Goal: Complete application form

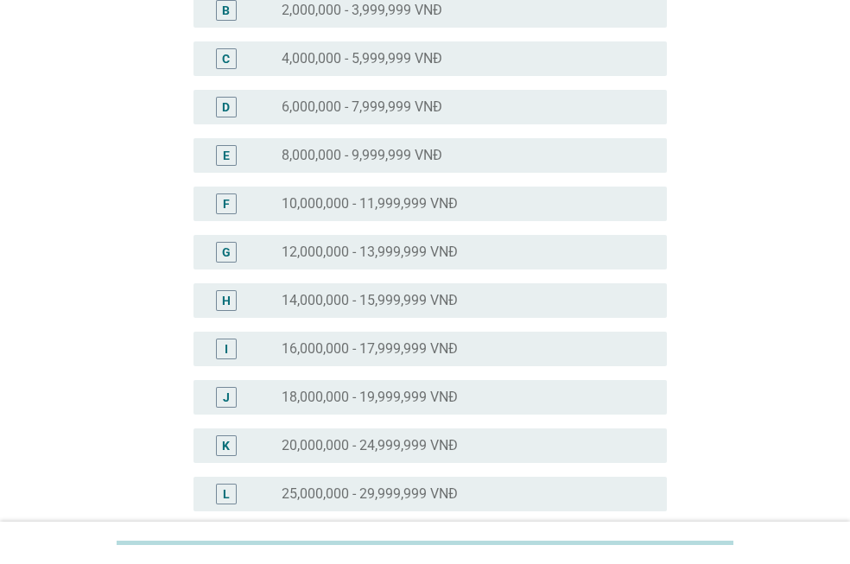
scroll to position [259, 0]
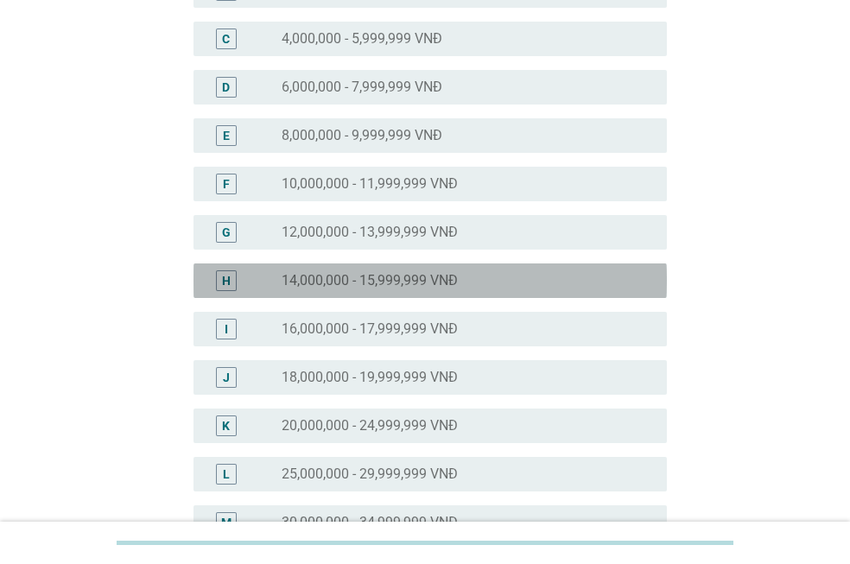
click at [434, 279] on label "14,000,000 - 15,999,999 VNĐ" at bounding box center [370, 280] width 176 height 17
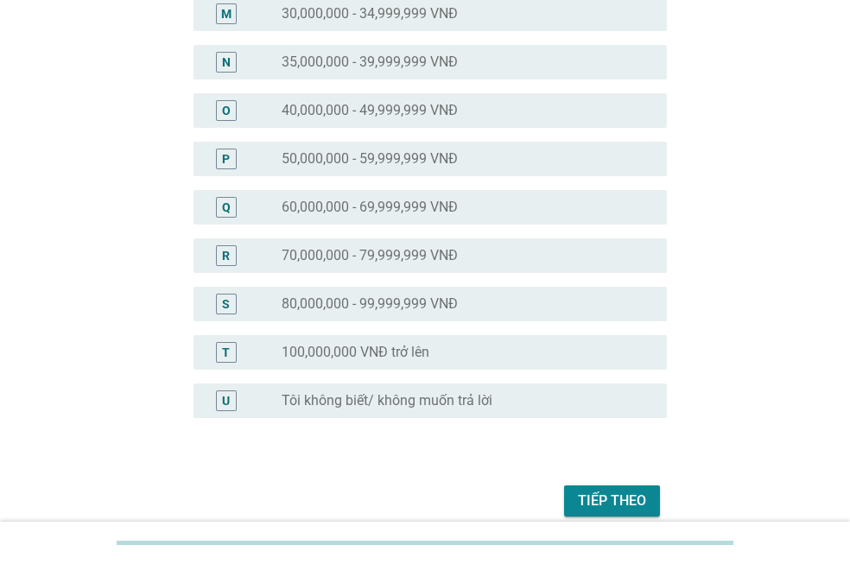
scroll to position [844, 0]
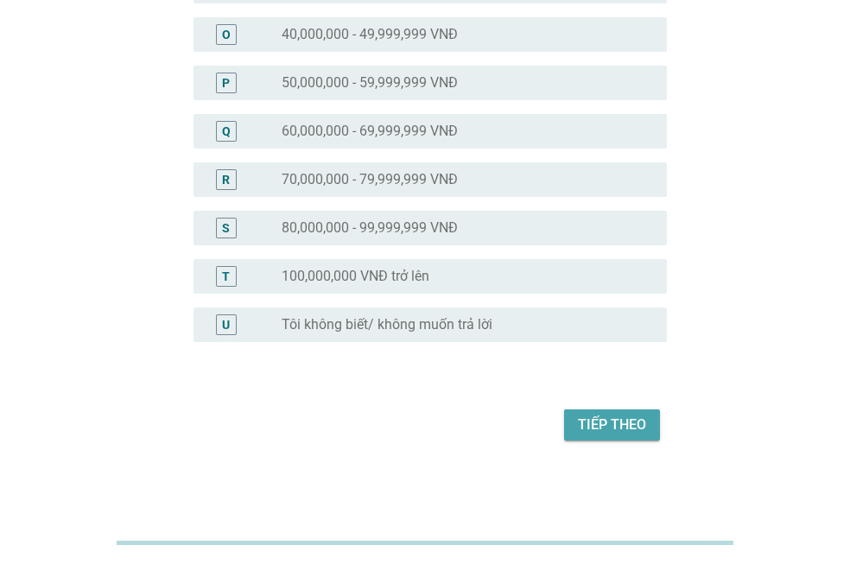
click at [597, 416] on div "Tiếp theo" at bounding box center [612, 425] width 68 height 21
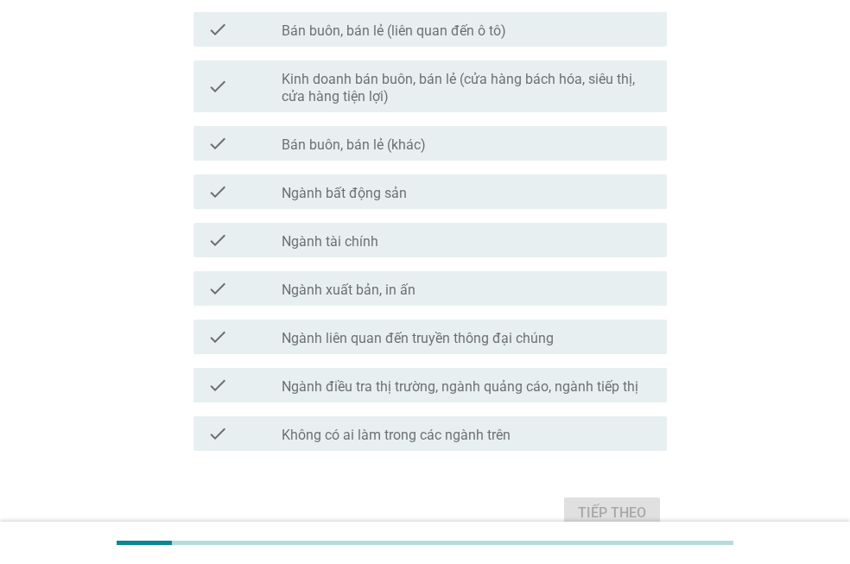
scroll to position [966, 0]
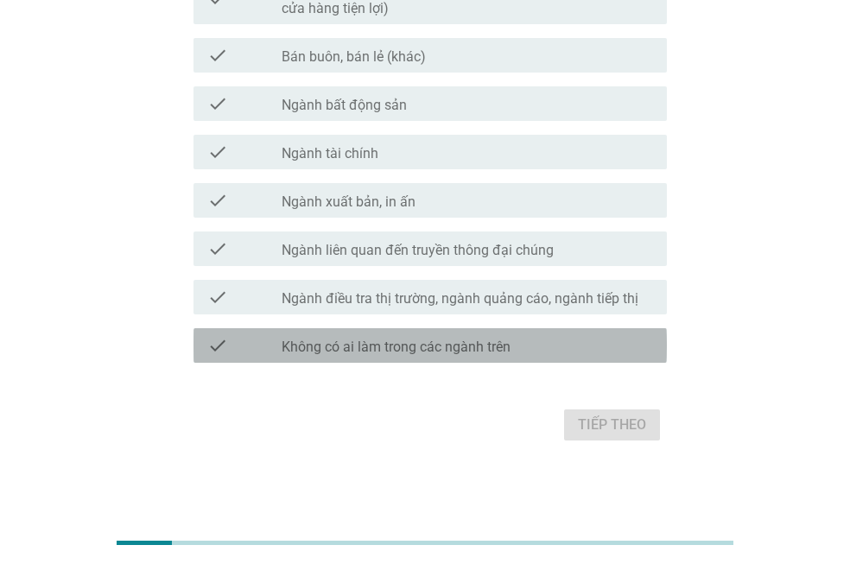
click at [411, 340] on label "Không có ai làm trong các ngành trên" at bounding box center [396, 347] width 229 height 17
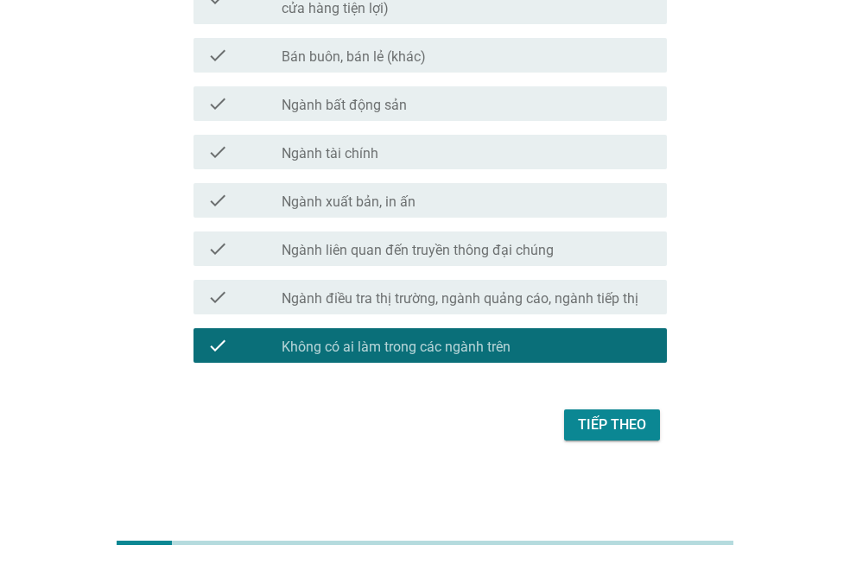
click at [585, 416] on div "Tiếp theo" at bounding box center [612, 425] width 68 height 21
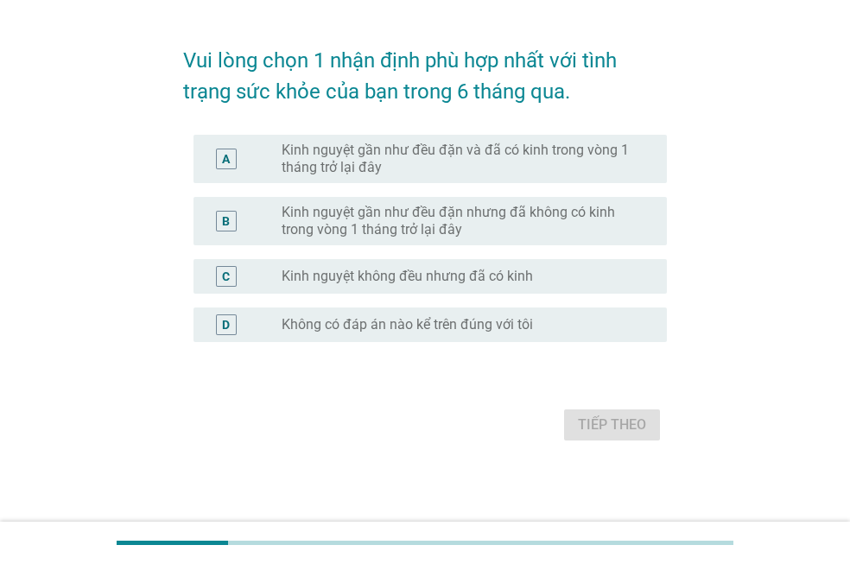
scroll to position [0, 0]
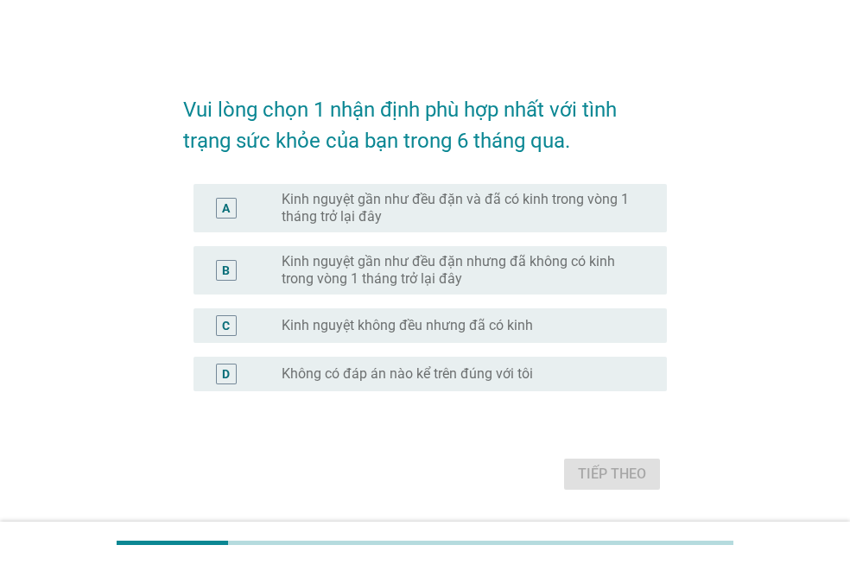
click at [391, 211] on label "Kinh nguyệt gần như đều đặn và đã có kinh trong vòng 1 tháng trở lại đây" at bounding box center [461, 208] width 358 height 35
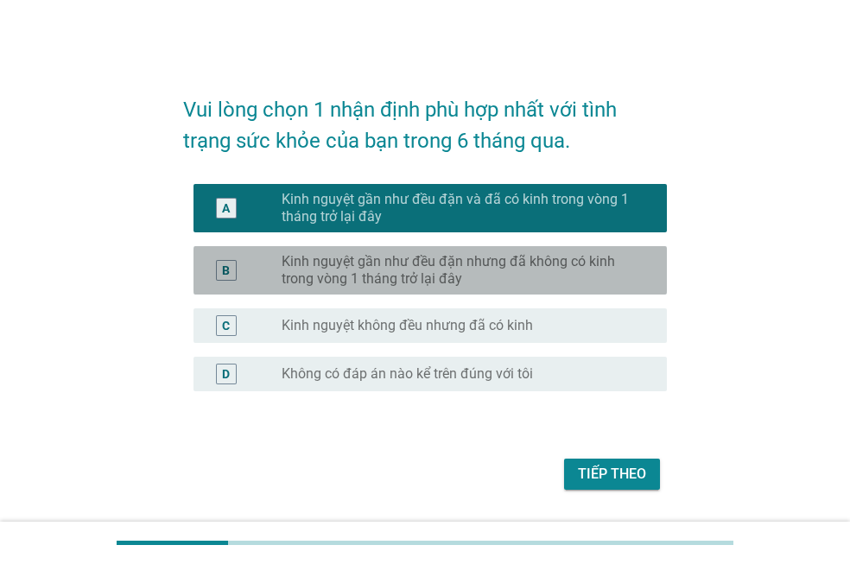
click at [392, 266] on label "Kinh nguyệt gần như đều đặn nhưng đã không có kinh trong vòng 1 tháng trở lại đ…" at bounding box center [461, 270] width 358 height 35
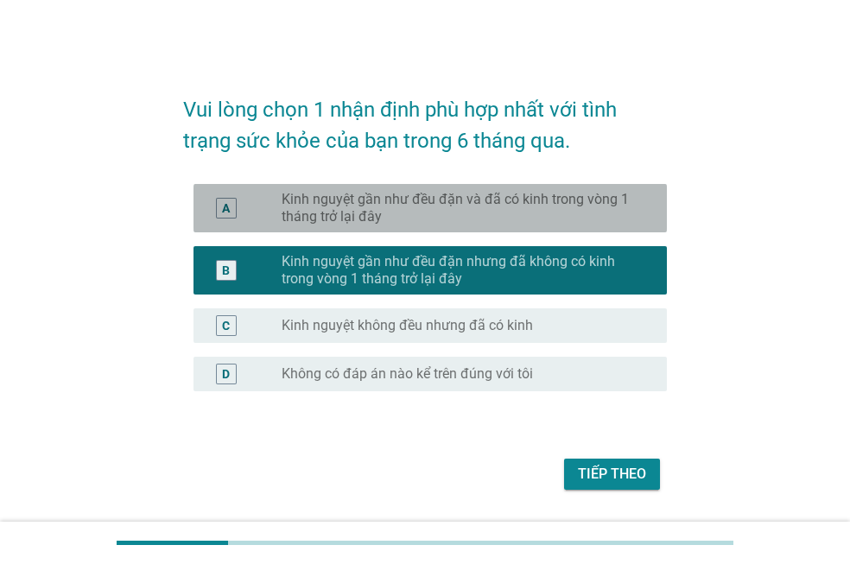
click at [392, 206] on label "Kinh nguyệt gần như đều đặn và đã có kinh trong vòng 1 tháng trở lại đây" at bounding box center [461, 208] width 358 height 35
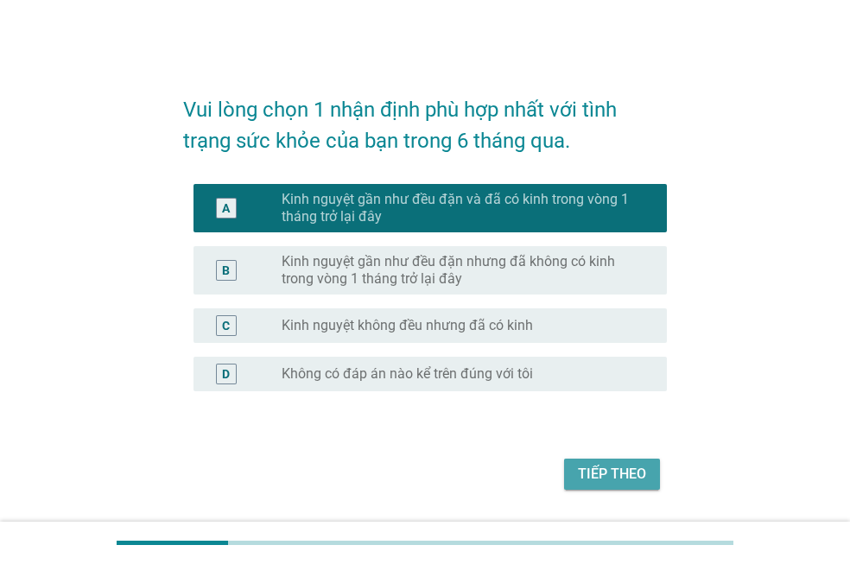
click at [606, 474] on div "Tiếp theo" at bounding box center [612, 474] width 68 height 21
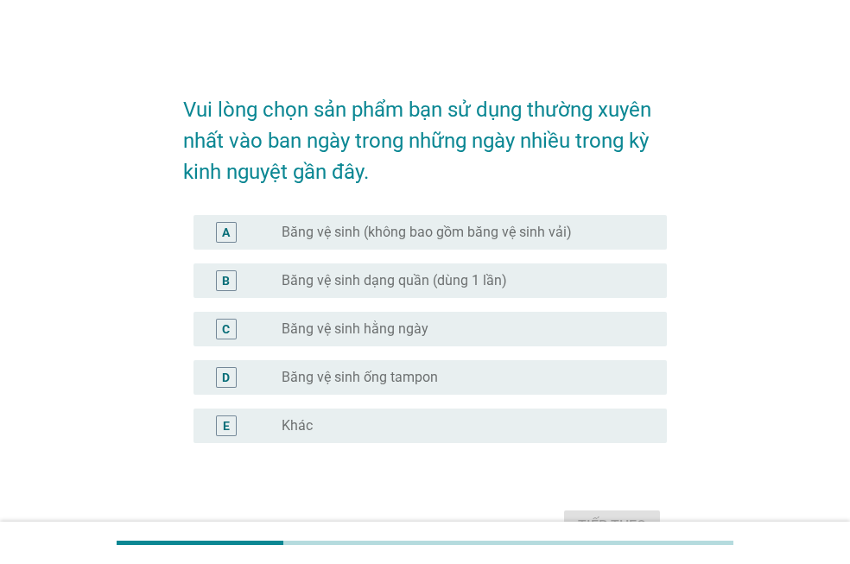
click at [462, 250] on div "A radio_button_unchecked Băng vệ sinh (không bao gồm băng vệ sinh vải)" at bounding box center [425, 232] width 484 height 48
click at [463, 235] on label "Băng vệ sinh (không bao gồm băng vệ sinh vải)" at bounding box center [427, 232] width 290 height 17
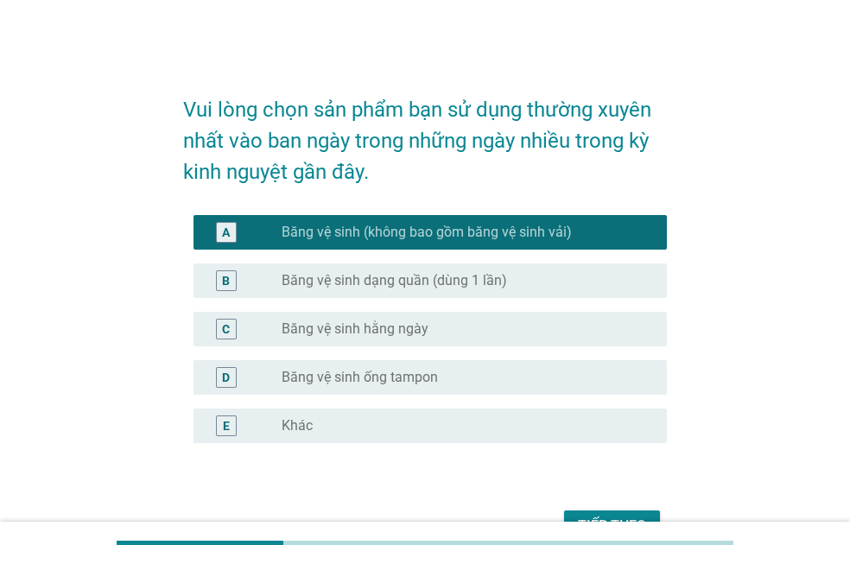
click at [445, 291] on div "B radio_button_unchecked Băng vệ sinh dạng quần (dùng 1 lần)" at bounding box center [429, 280] width 473 height 35
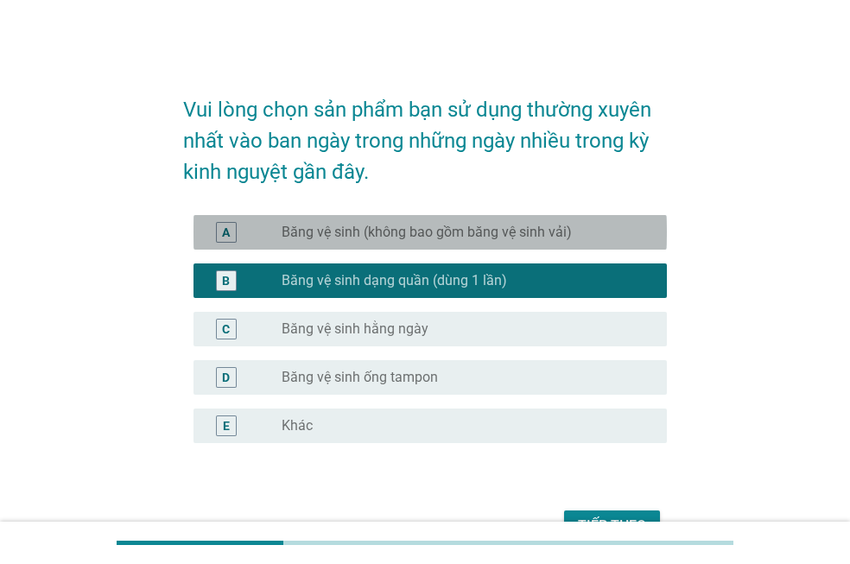
click at [441, 240] on label "Băng vệ sinh (không bao gồm băng vệ sinh vải)" at bounding box center [427, 232] width 290 height 17
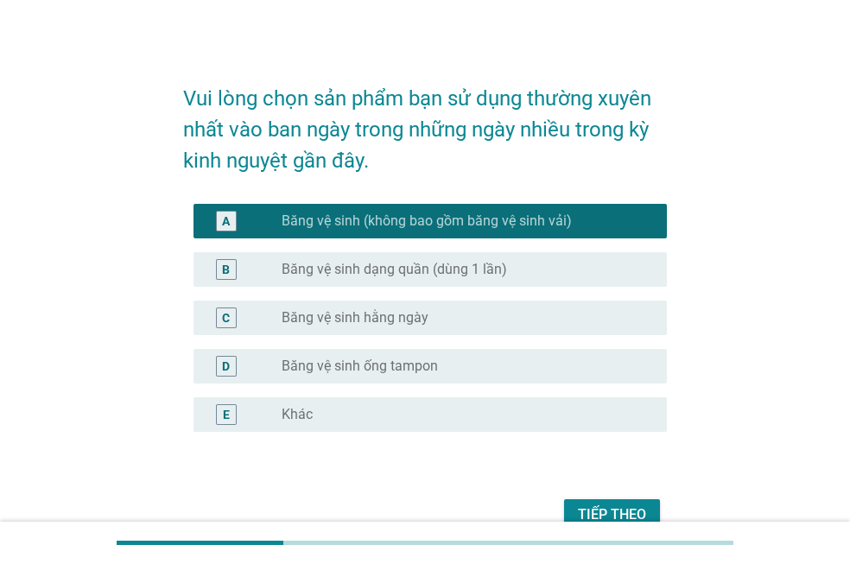
scroll to position [101, 0]
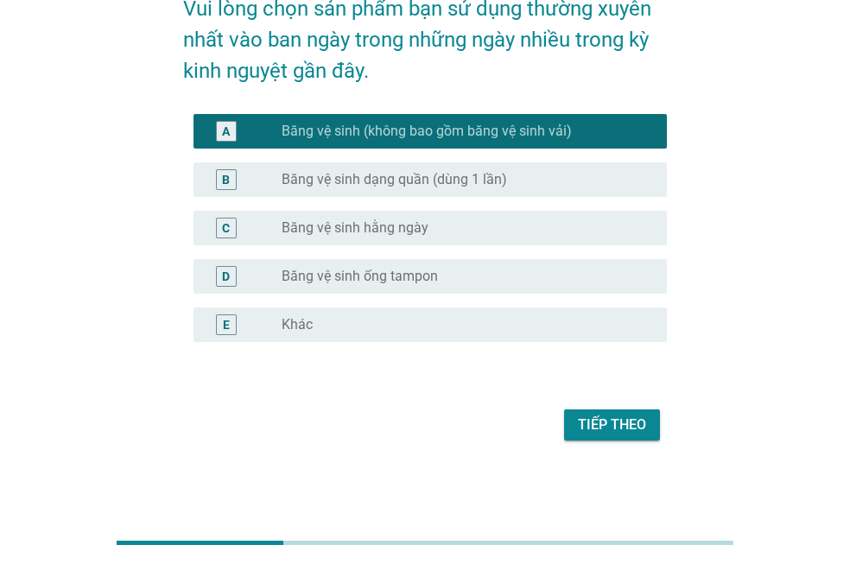
click at [591, 413] on button "Tiếp theo" at bounding box center [612, 424] width 96 height 31
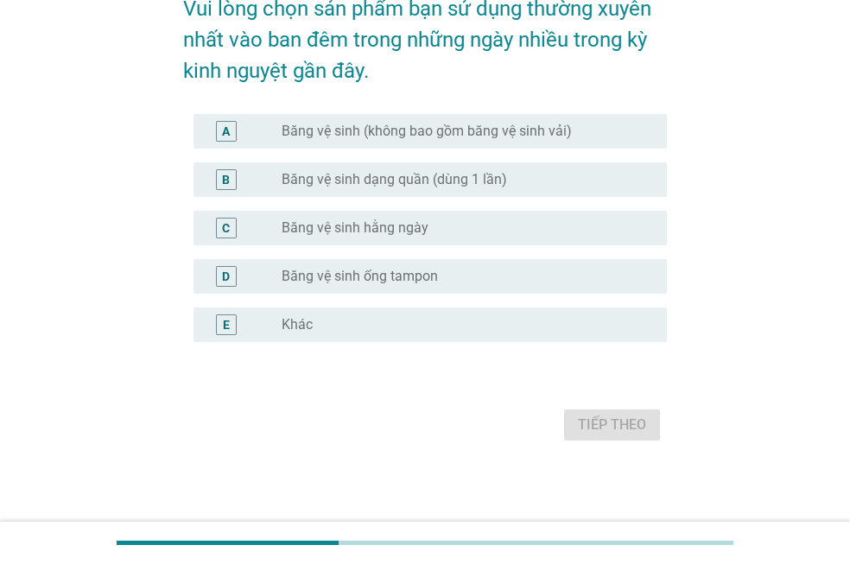
scroll to position [0, 0]
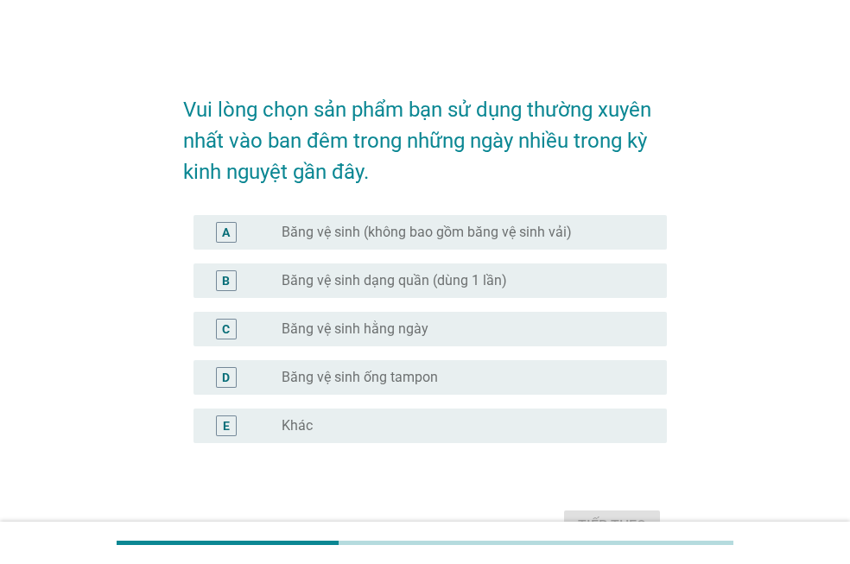
click at [385, 285] on label "Băng vệ sinh dạng quần (dùng 1 lần)" at bounding box center [394, 280] width 225 height 17
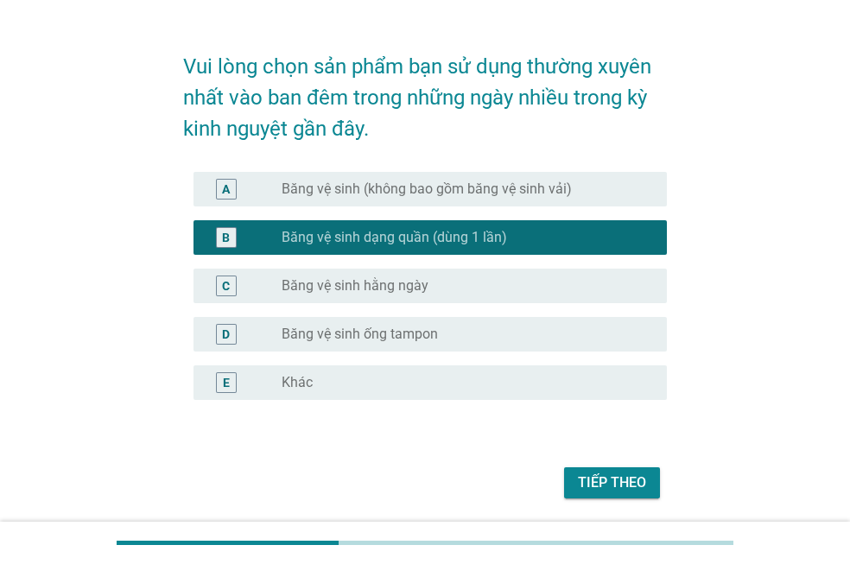
scroll to position [101, 0]
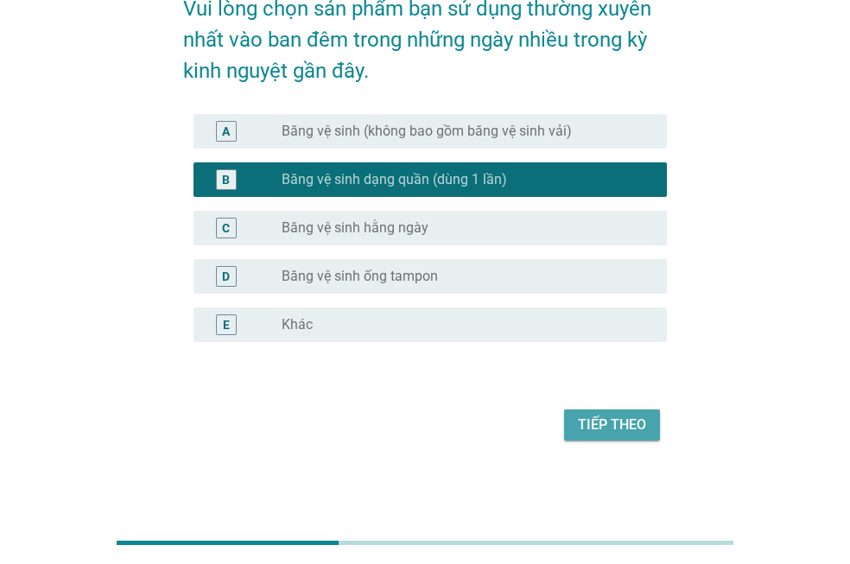
click at [626, 420] on div "Tiếp theo" at bounding box center [612, 425] width 68 height 21
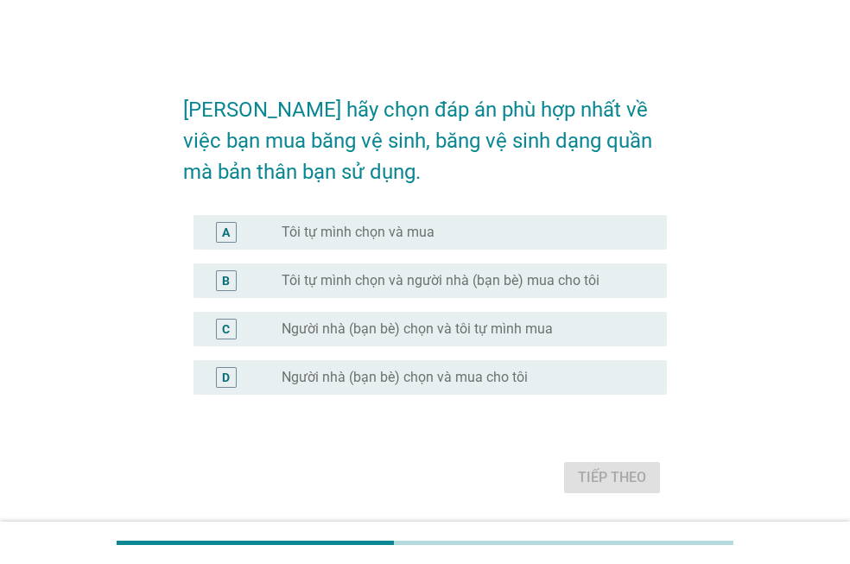
click at [345, 235] on label "Tôi tự mình chọn và mua" at bounding box center [358, 232] width 153 height 17
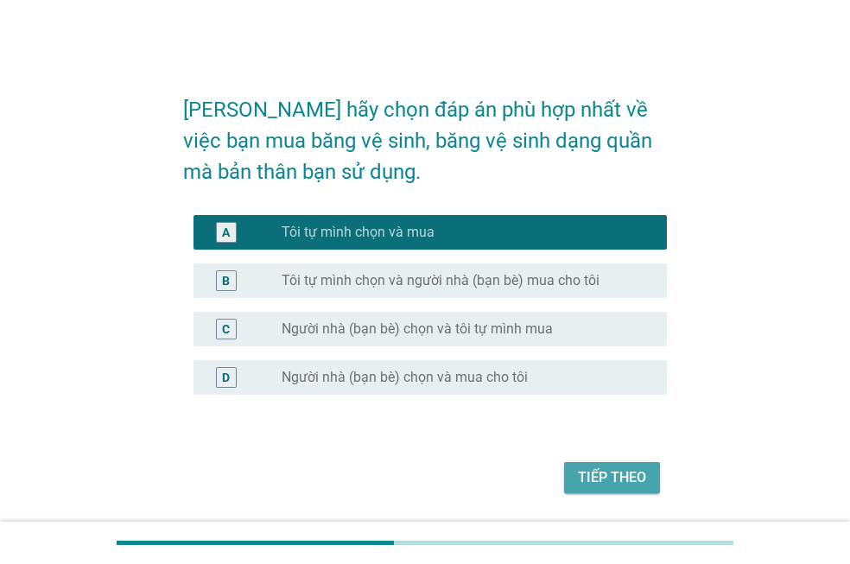
click at [618, 472] on div "Tiếp theo" at bounding box center [612, 477] width 68 height 21
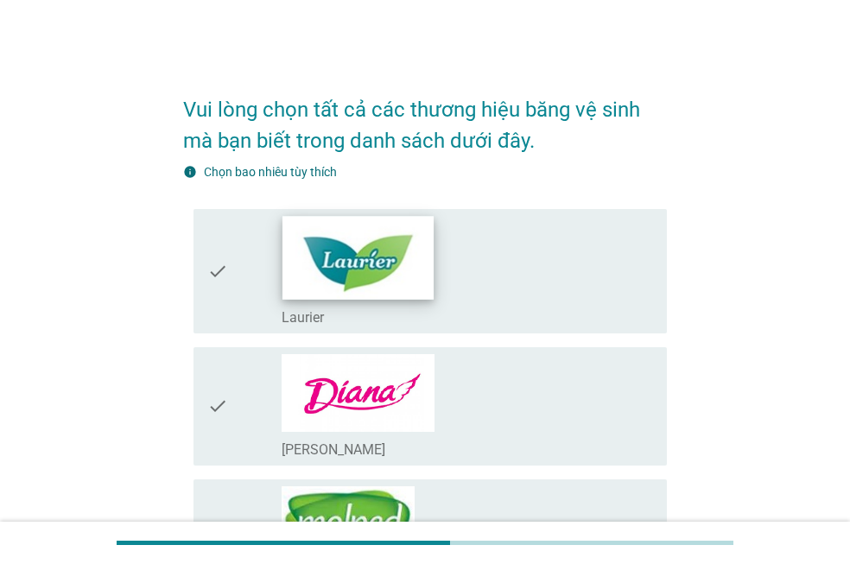
click at [423, 269] on img at bounding box center [357, 257] width 151 height 83
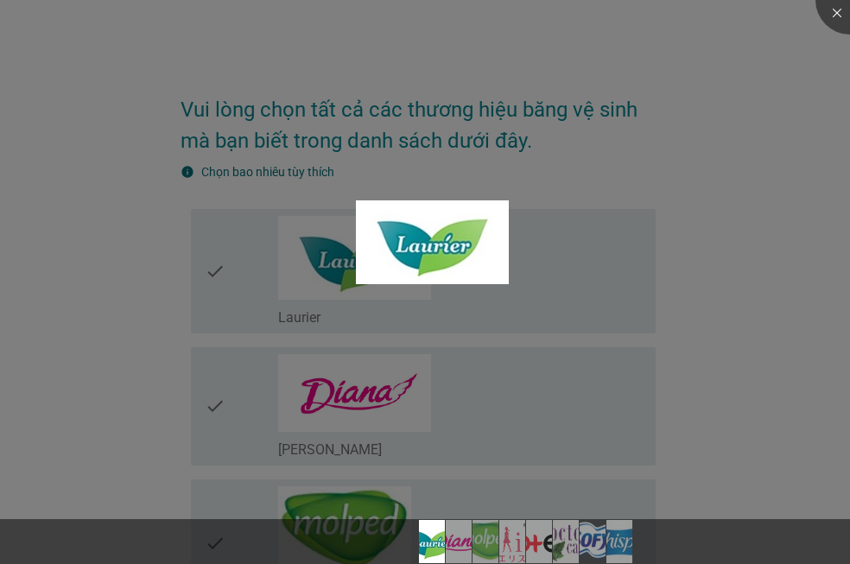
click at [402, 393] on div at bounding box center [425, 282] width 850 height 564
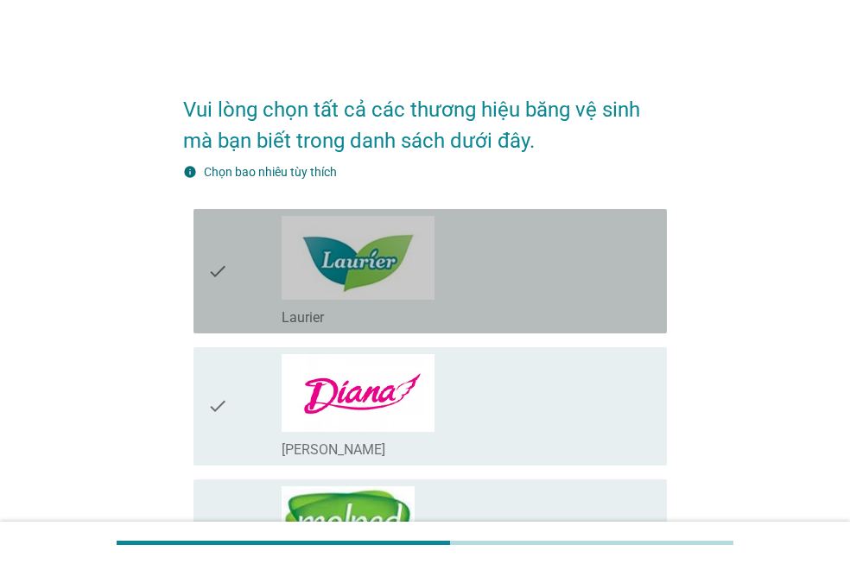
click at [227, 263] on div "check" at bounding box center [244, 271] width 74 height 111
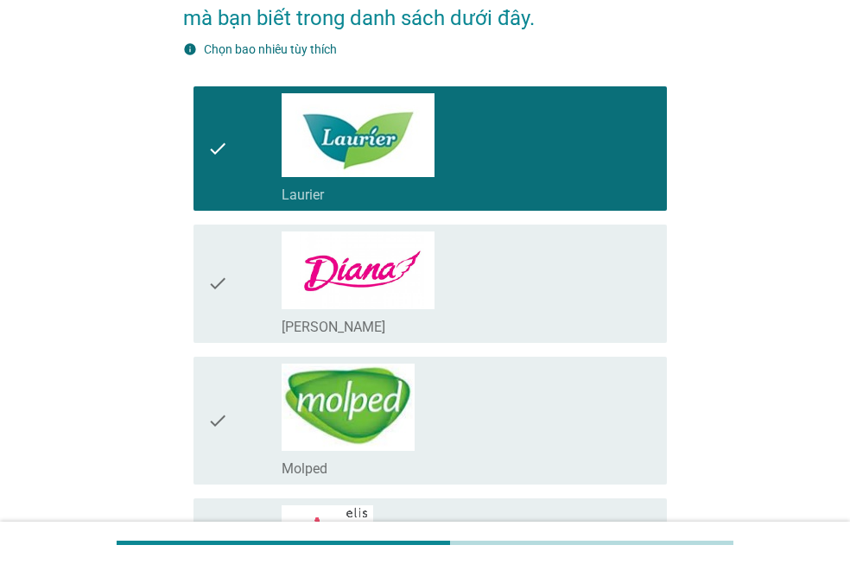
scroll to position [259, 0]
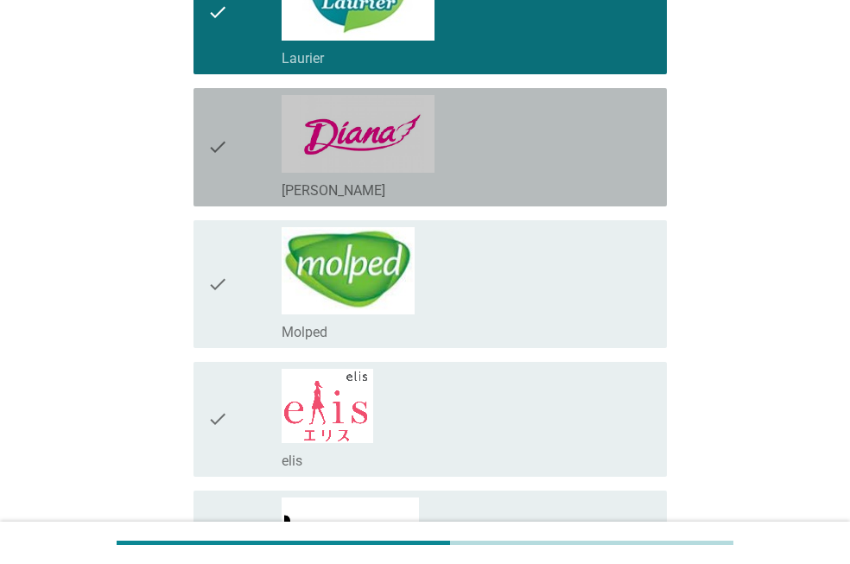
click at [213, 149] on icon "check" at bounding box center [217, 147] width 21 height 105
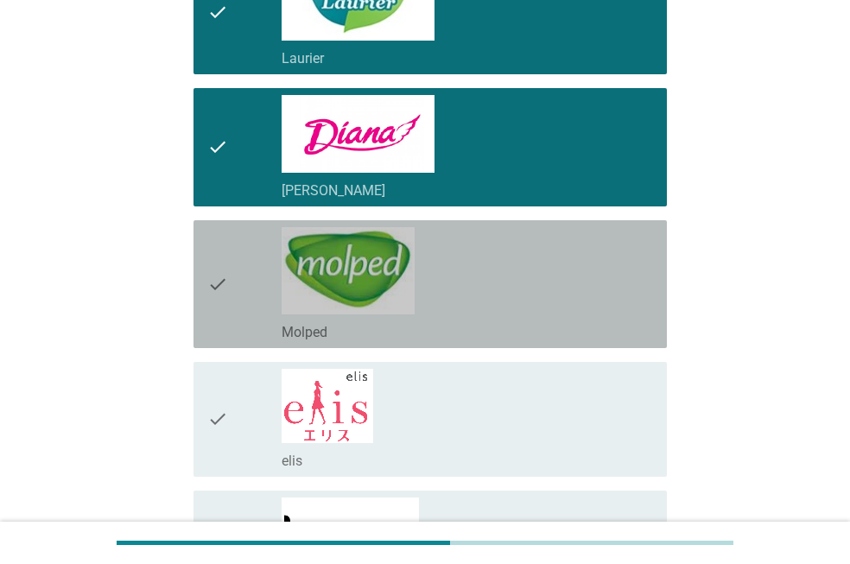
click at [236, 272] on div "check" at bounding box center [244, 284] width 74 height 114
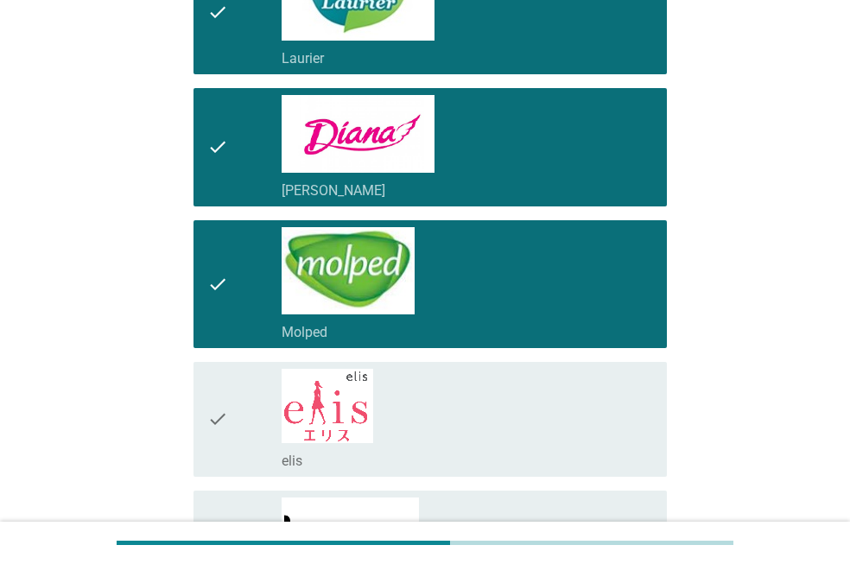
scroll to position [518, 0]
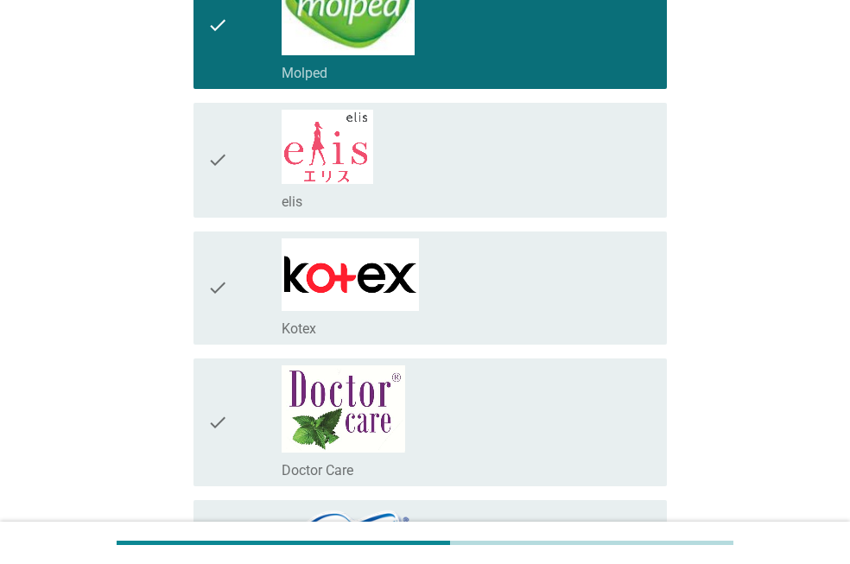
click at [233, 276] on div "check" at bounding box center [244, 287] width 74 height 99
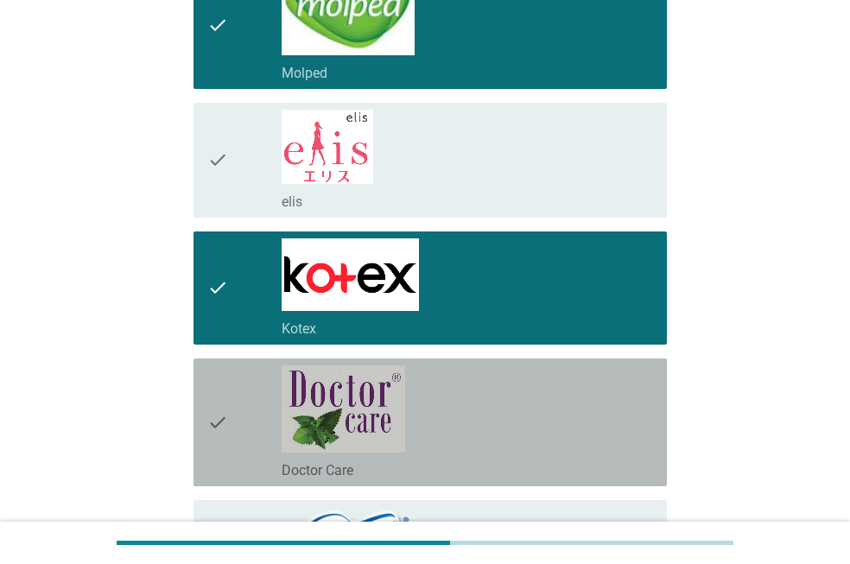
click at [238, 405] on div "check" at bounding box center [244, 422] width 74 height 114
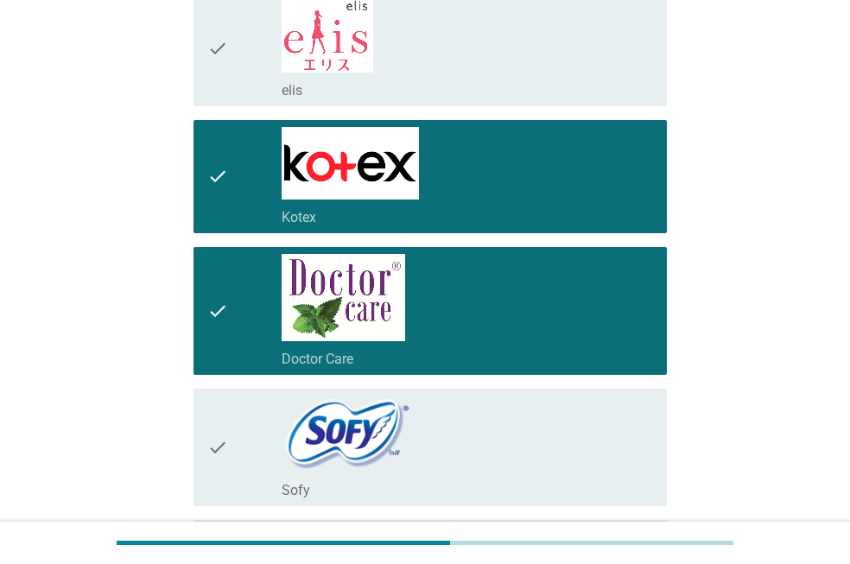
scroll to position [777, 0]
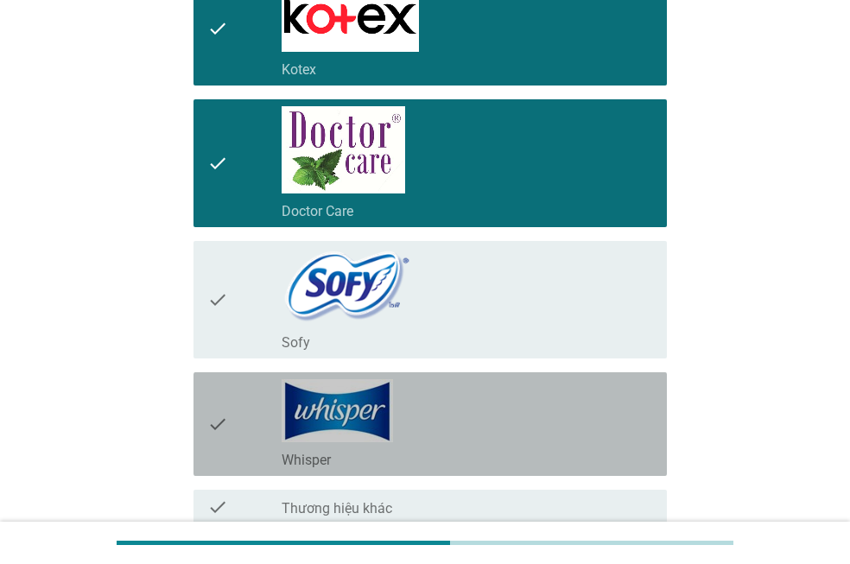
click at [219, 417] on icon "check" at bounding box center [217, 424] width 21 height 90
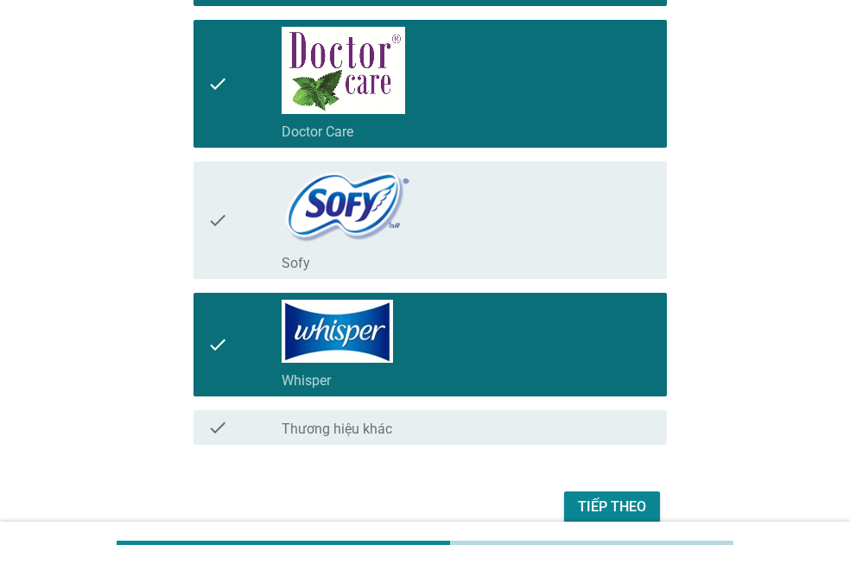
scroll to position [939, 0]
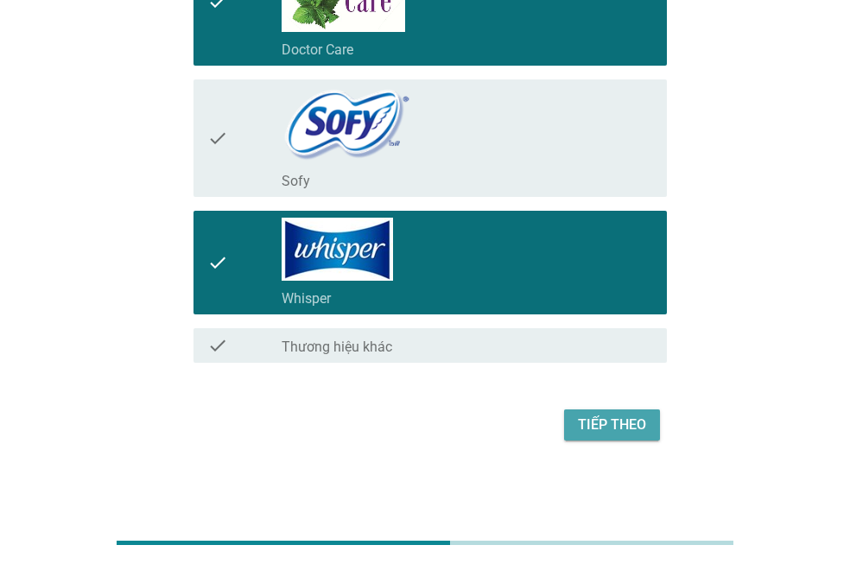
click at [608, 430] on div "Tiếp theo" at bounding box center [612, 425] width 68 height 21
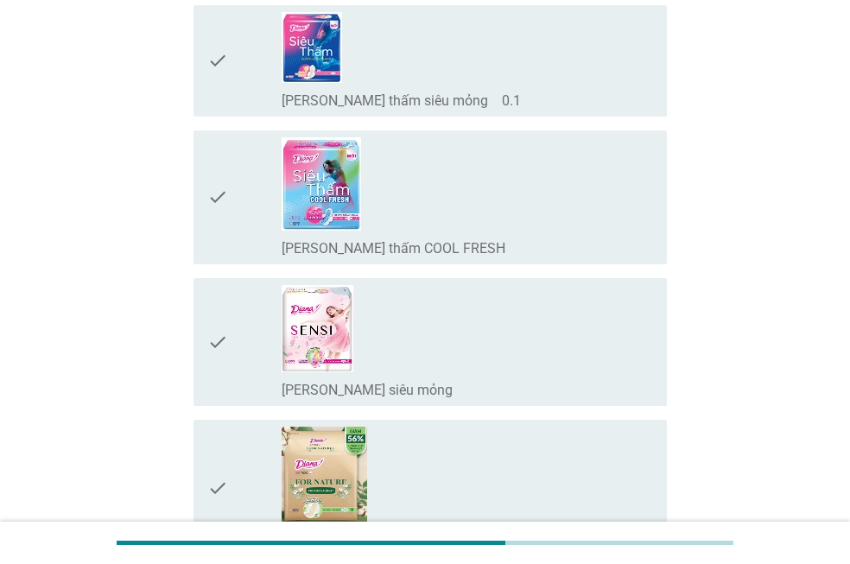
scroll to position [518, 0]
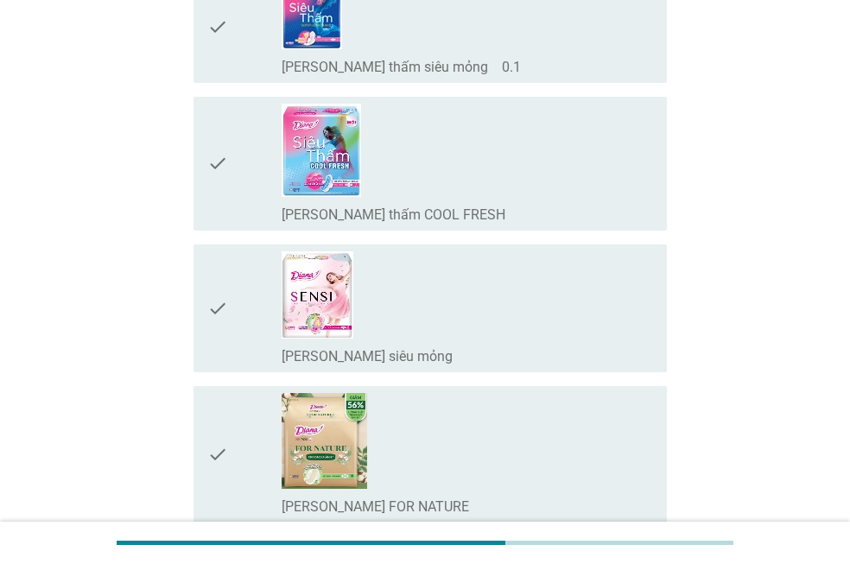
click at [468, 308] on div "check_box_outline_blank [PERSON_NAME] SENSI siêu mỏng" at bounding box center [467, 308] width 371 height 114
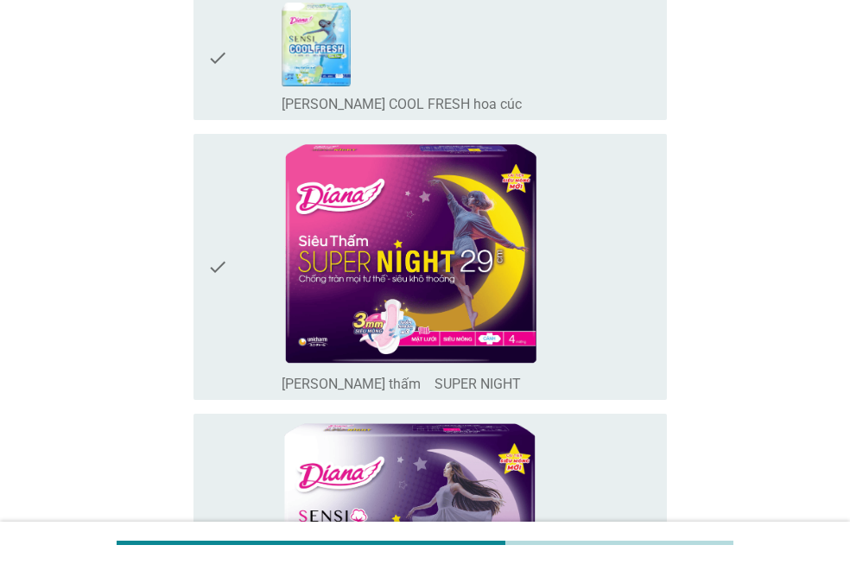
scroll to position [1209, 0]
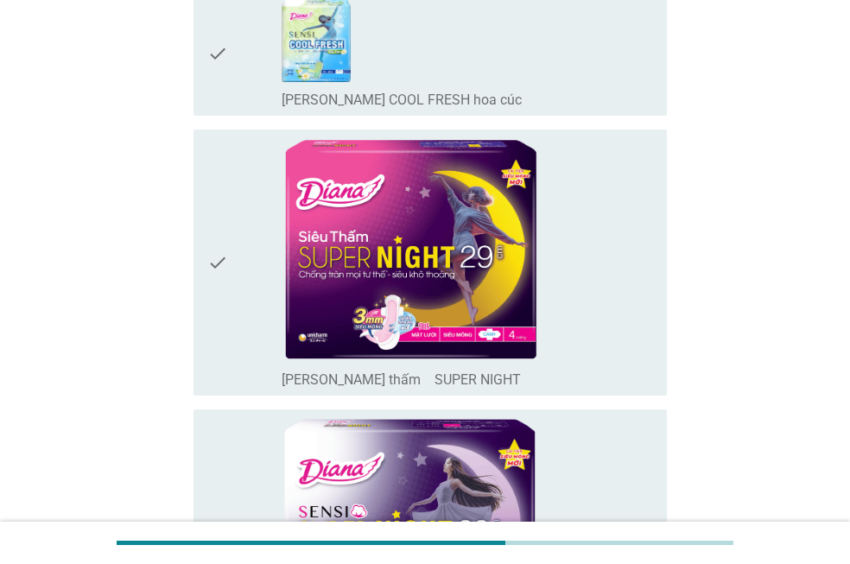
click at [233, 264] on div "check" at bounding box center [244, 262] width 74 height 252
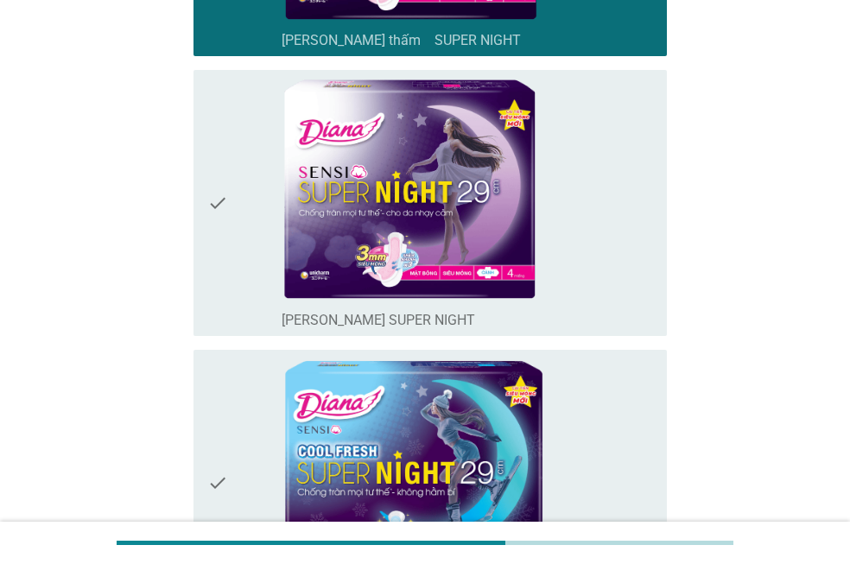
scroll to position [1555, 0]
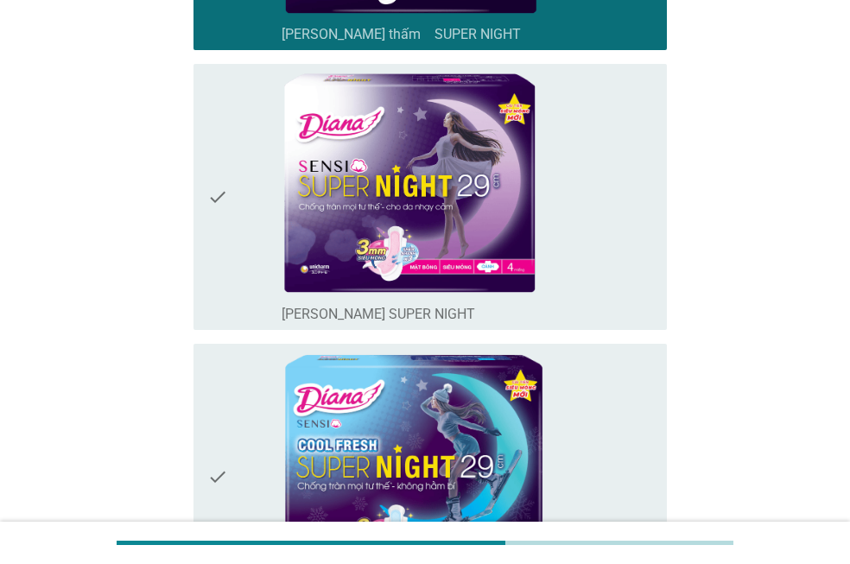
click at [218, 398] on icon "check" at bounding box center [217, 477] width 21 height 252
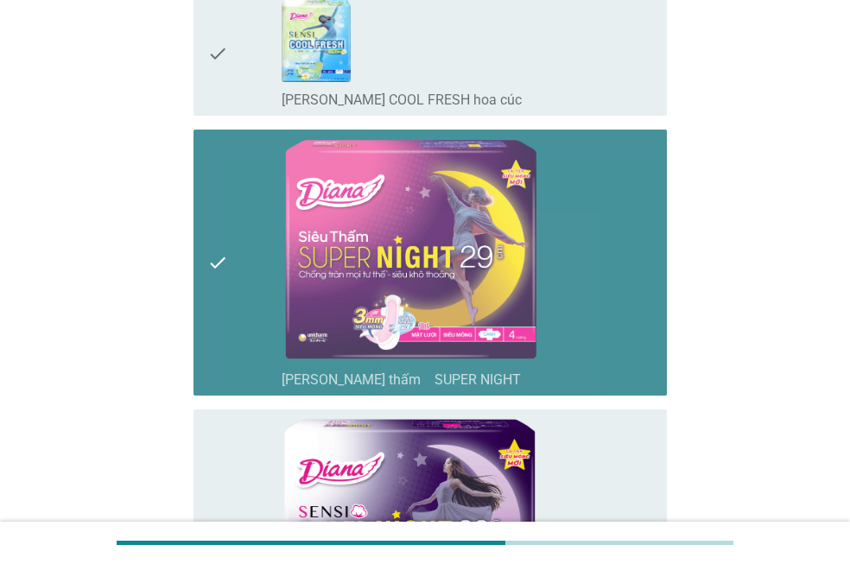
click at [222, 292] on icon "check" at bounding box center [217, 262] width 21 height 252
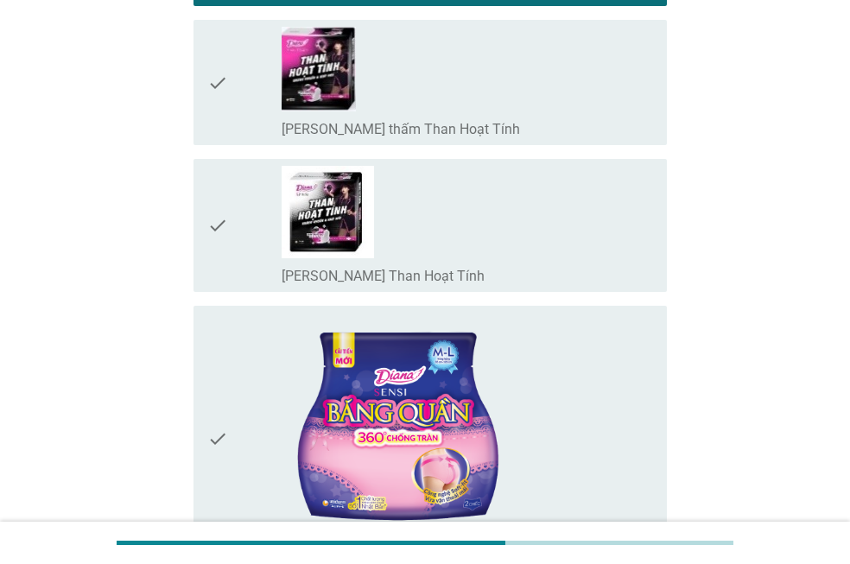
scroll to position [2159, 0]
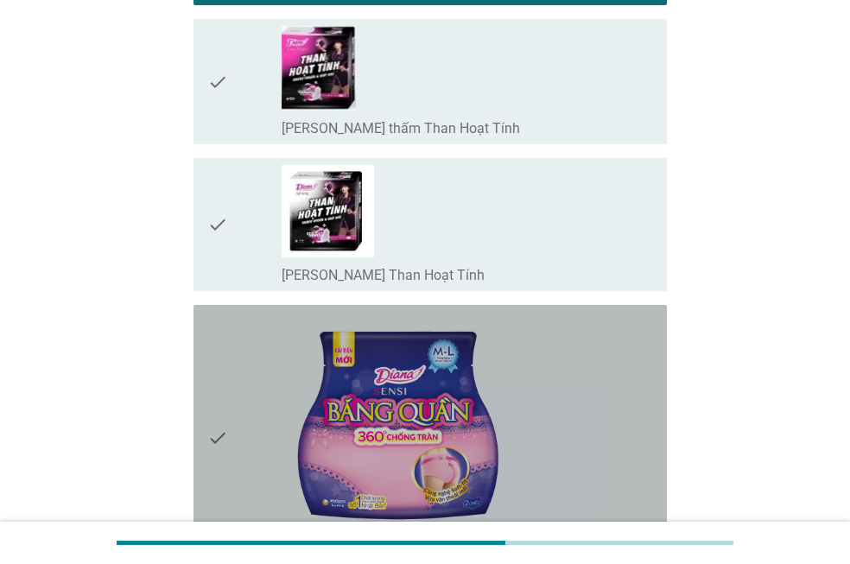
click at [232, 386] on div "check" at bounding box center [244, 438] width 74 height 252
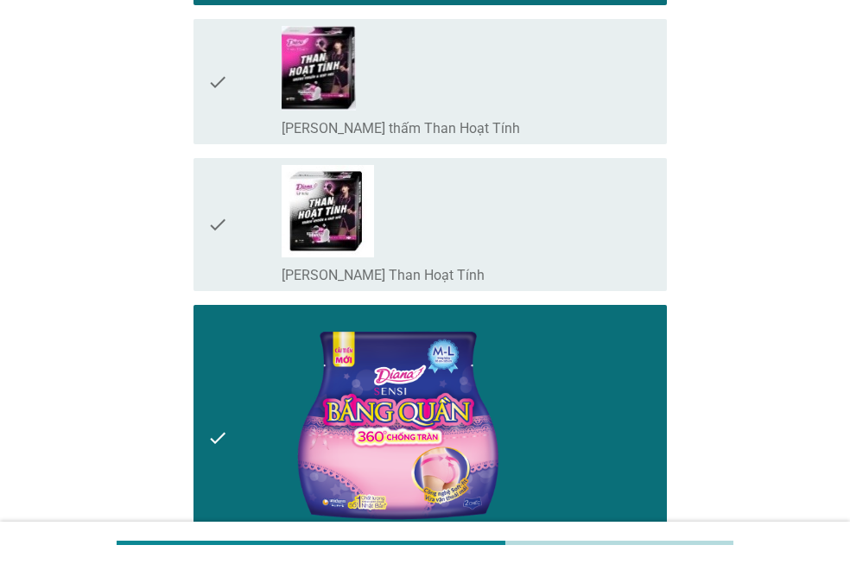
scroll to position [2678, 0]
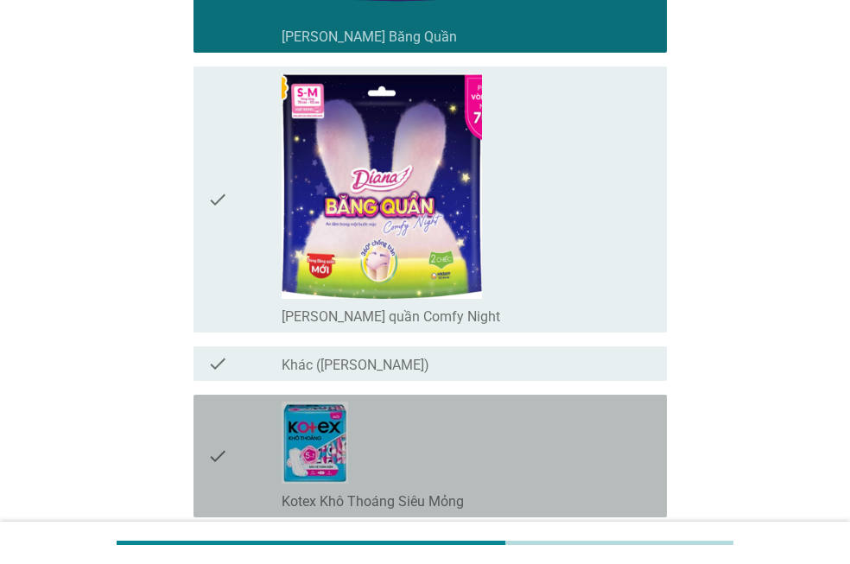
click at [234, 439] on div "check" at bounding box center [244, 456] width 74 height 109
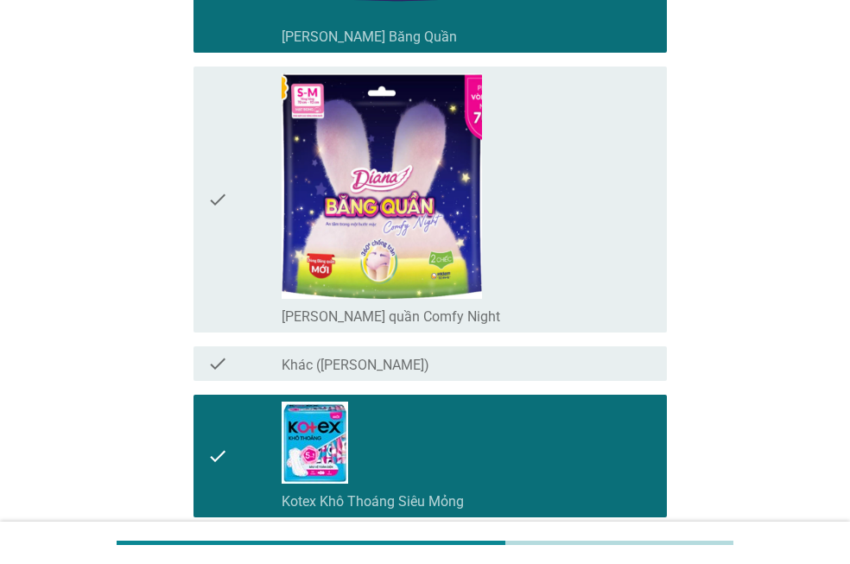
scroll to position [3109, 0]
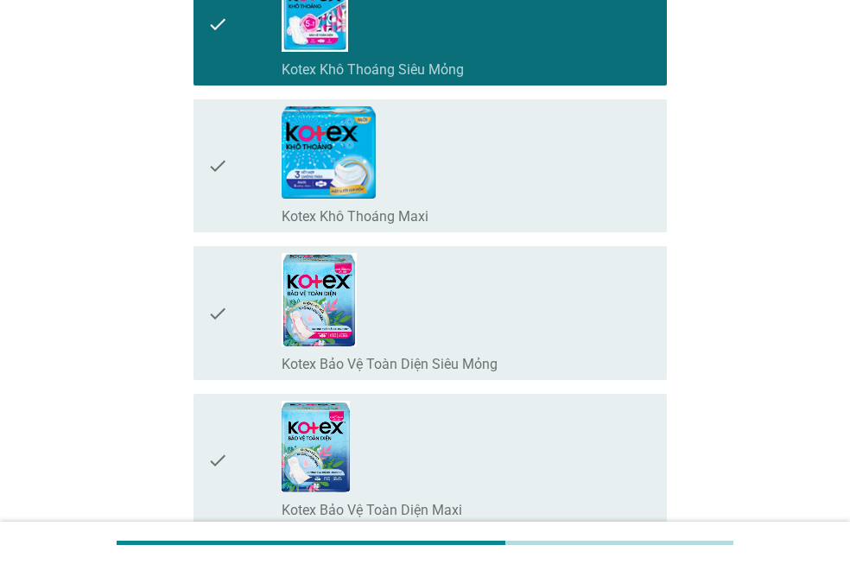
click at [257, 285] on div "check" at bounding box center [244, 313] width 74 height 120
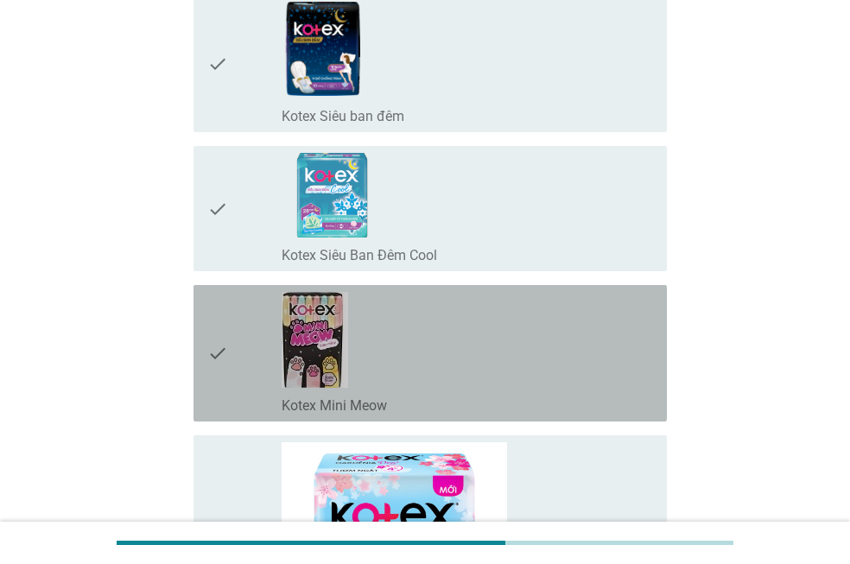
click at [250, 310] on div "check" at bounding box center [244, 353] width 74 height 123
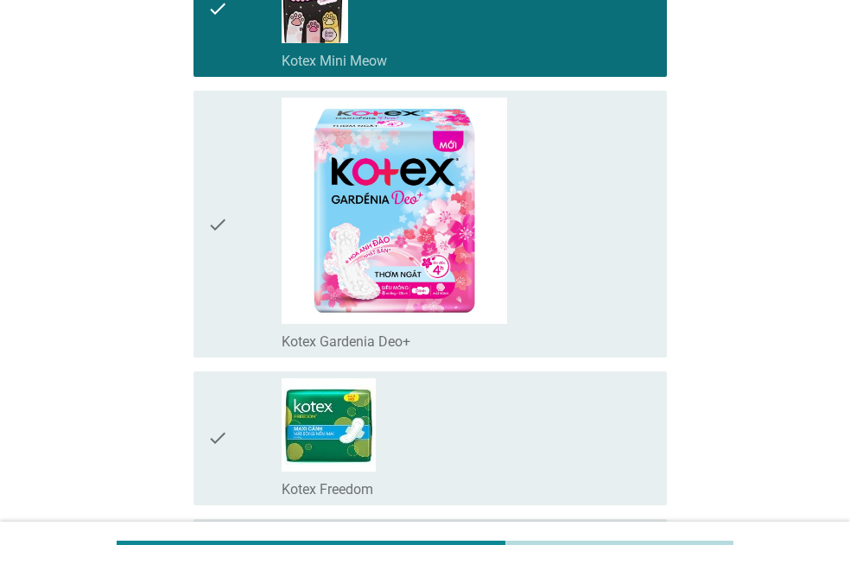
scroll to position [4146, 0]
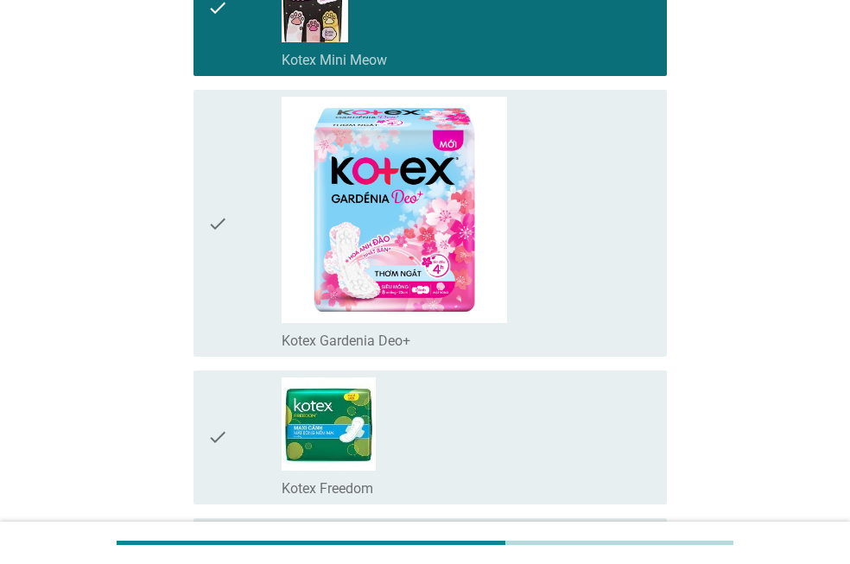
click at [276, 264] on div "check" at bounding box center [244, 223] width 74 height 252
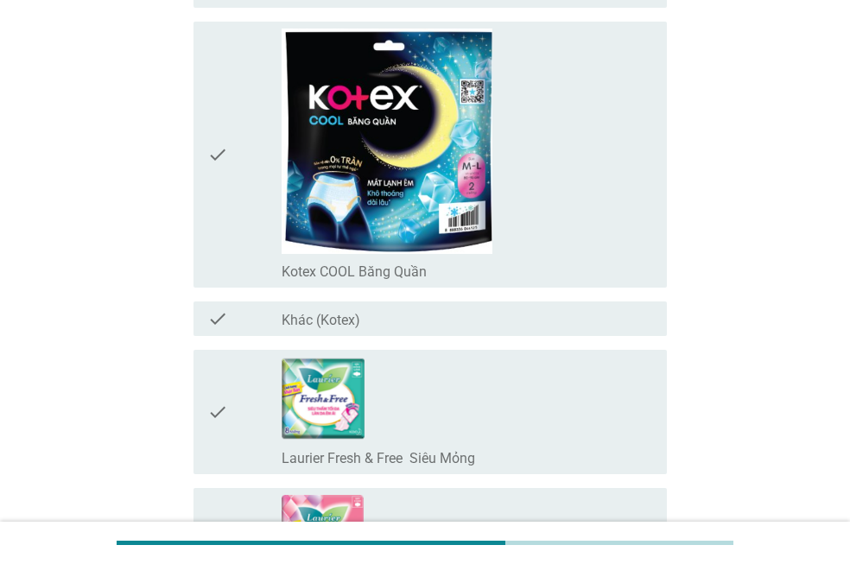
scroll to position [5355, 0]
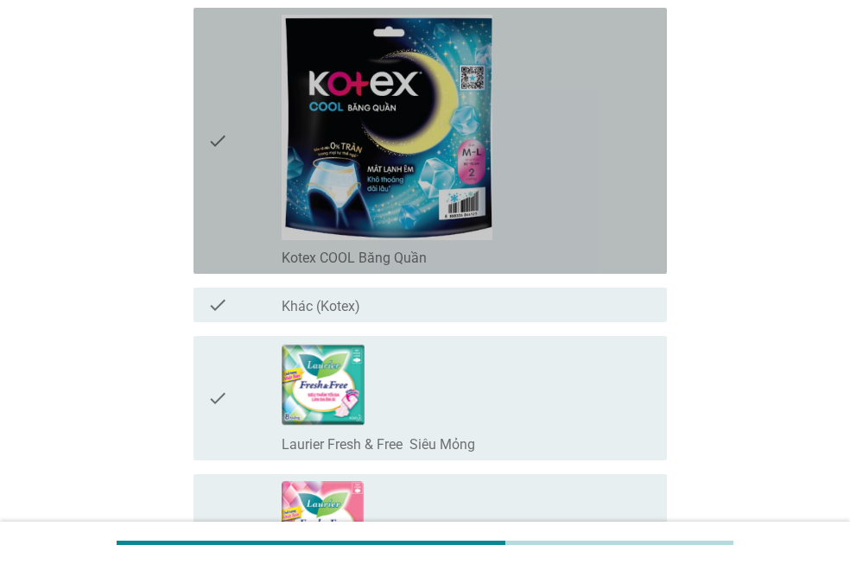
click at [269, 190] on div "check" at bounding box center [244, 141] width 74 height 252
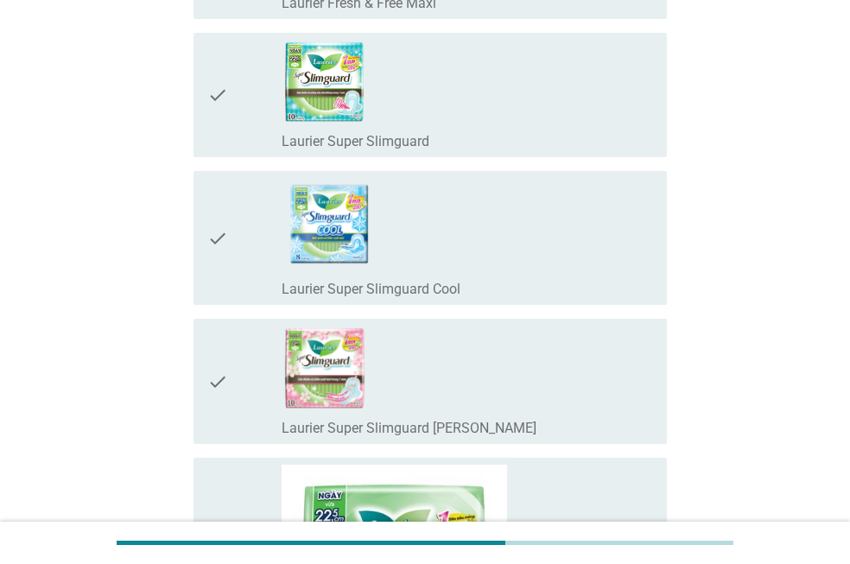
scroll to position [6132, 0]
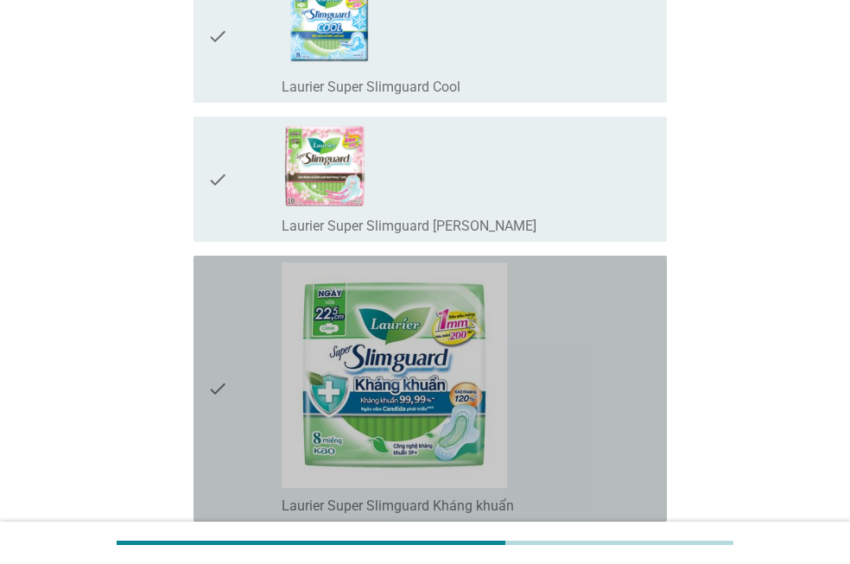
click at [244, 342] on div "check" at bounding box center [244, 389] width 74 height 252
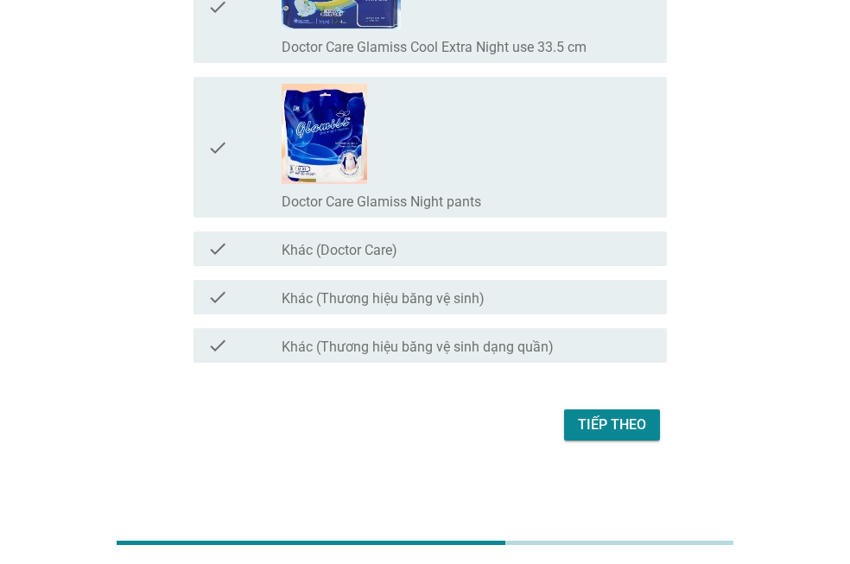
scroll to position [13907, 0]
click at [596, 414] on div "Tiếp theo" at bounding box center [612, 424] width 68 height 21
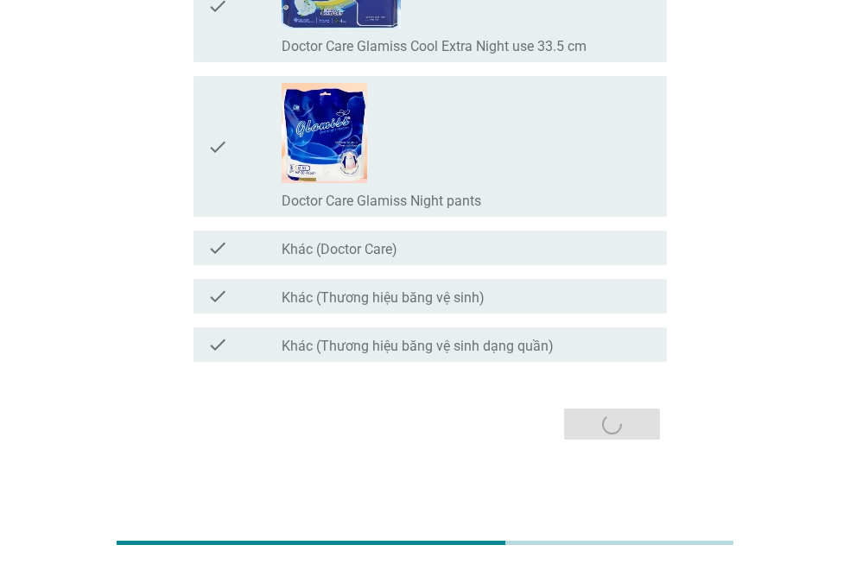
scroll to position [0, 0]
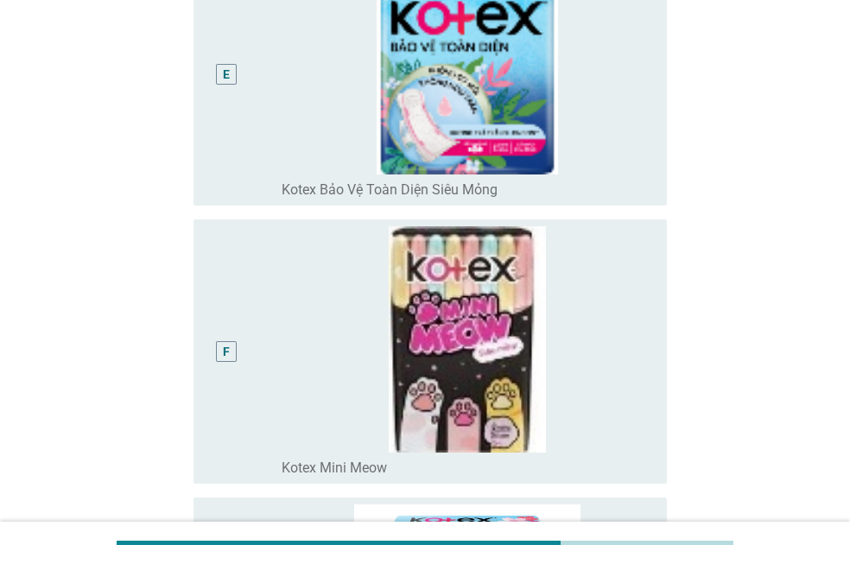
click at [200, 357] on div "F radio_button_unchecked Kotex Mini Meow" at bounding box center [429, 350] width 473 height 263
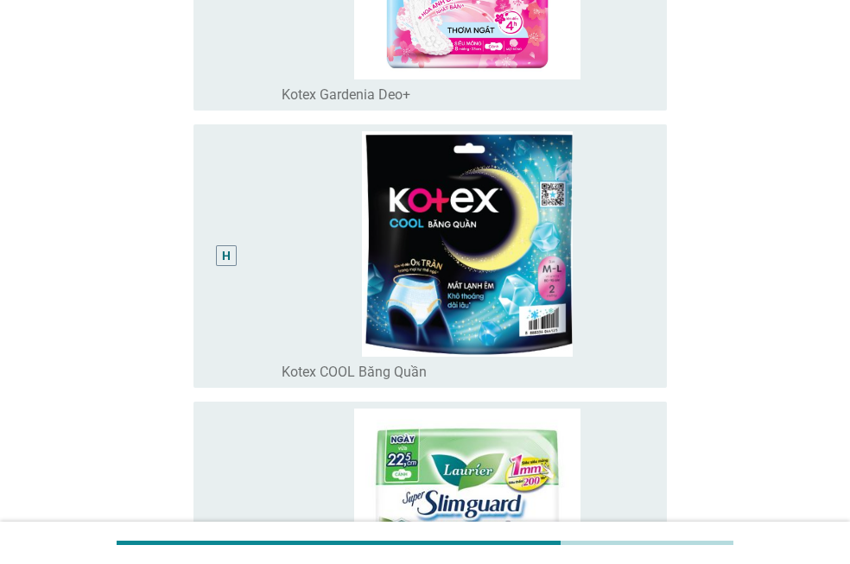
scroll to position [2356, 0]
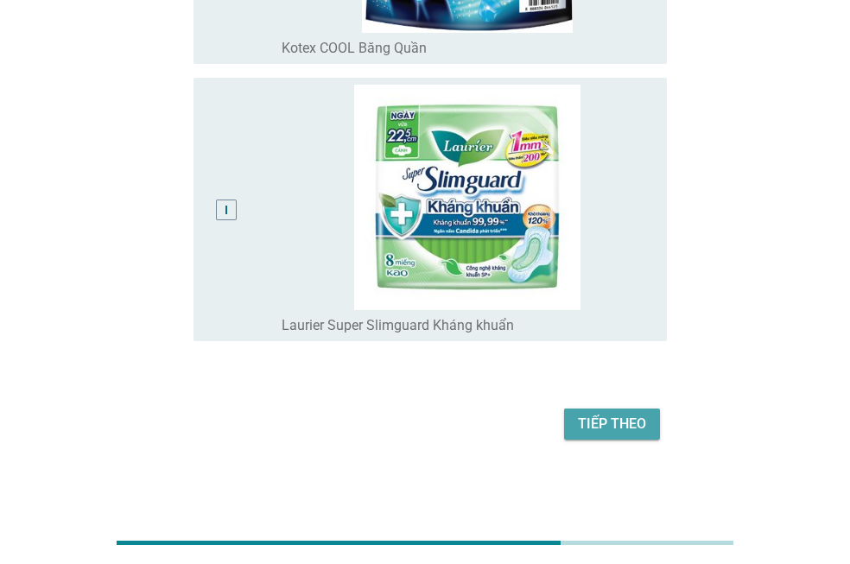
click at [624, 431] on div "Tiếp theo" at bounding box center [612, 424] width 68 height 21
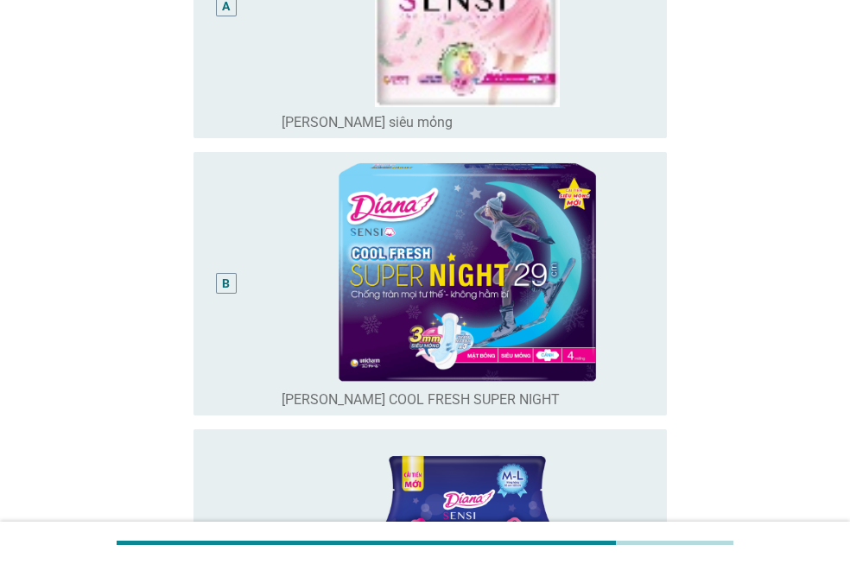
scroll to position [345, 0]
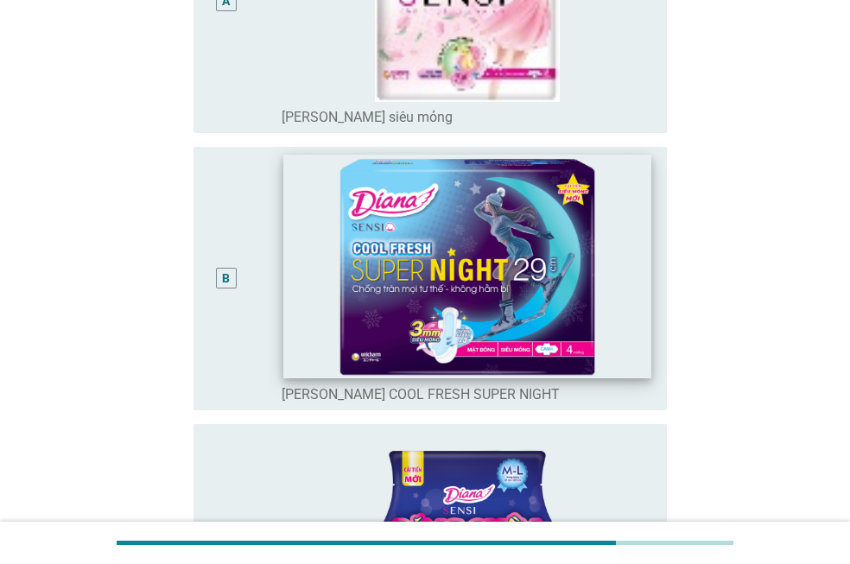
click at [314, 307] on img at bounding box center [467, 267] width 368 height 224
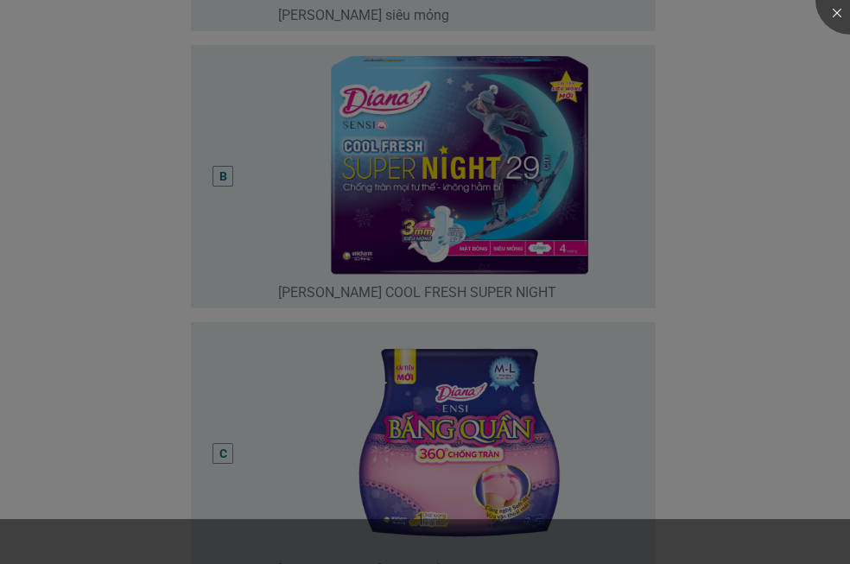
scroll to position [864, 0]
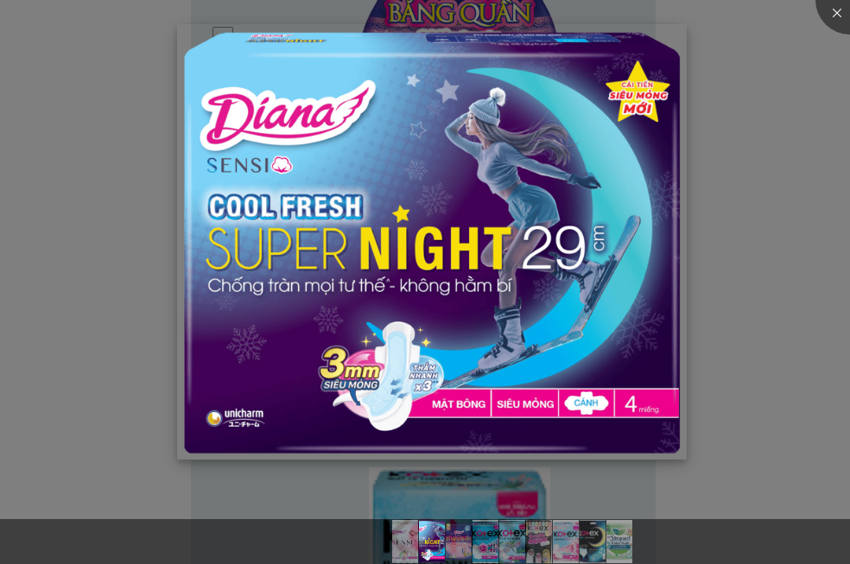
click at [662, 207] on img at bounding box center [432, 241] width 510 height 435
click at [746, 207] on div at bounding box center [425, 282] width 850 height 564
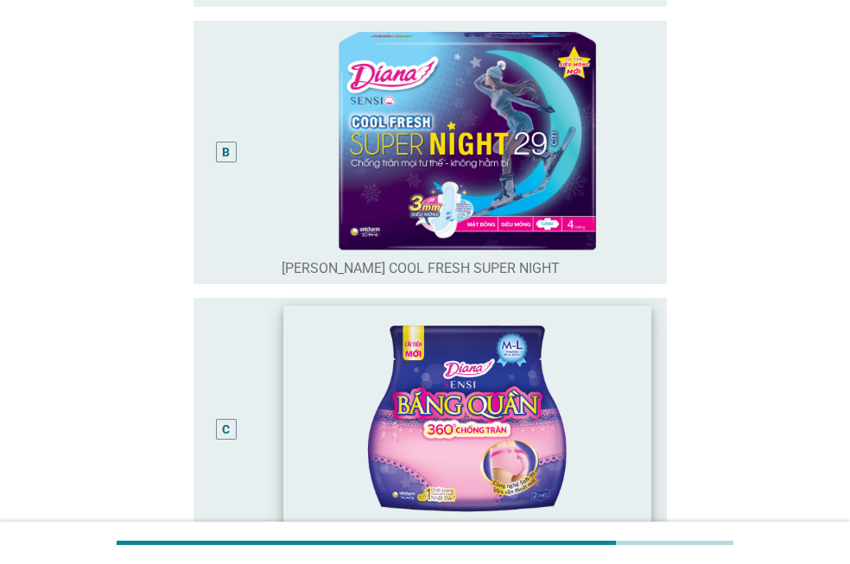
scroll to position [259, 0]
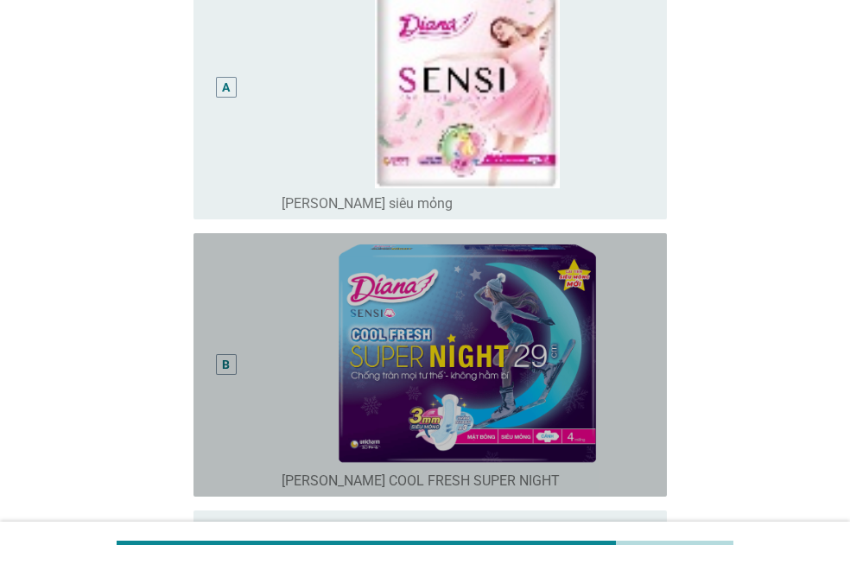
click at [259, 352] on div "B" at bounding box center [244, 365] width 74 height 250
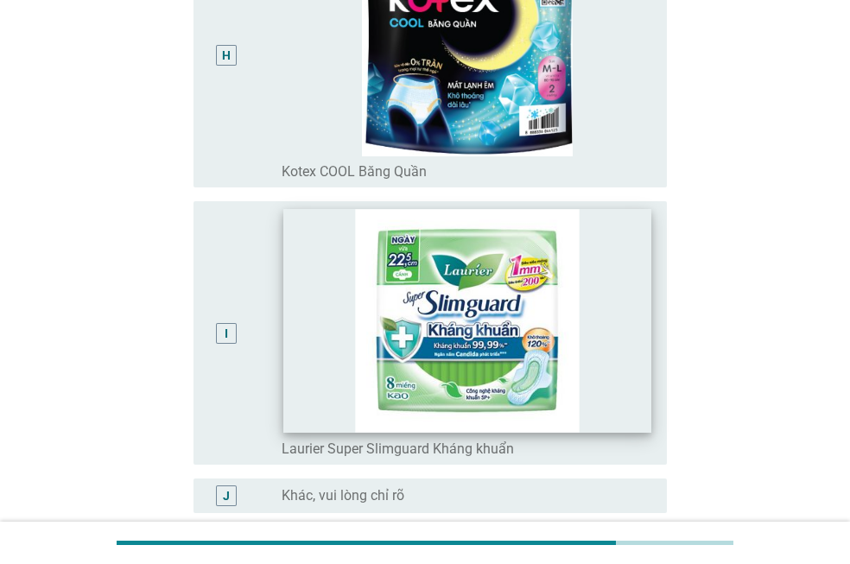
scroll to position [2405, 0]
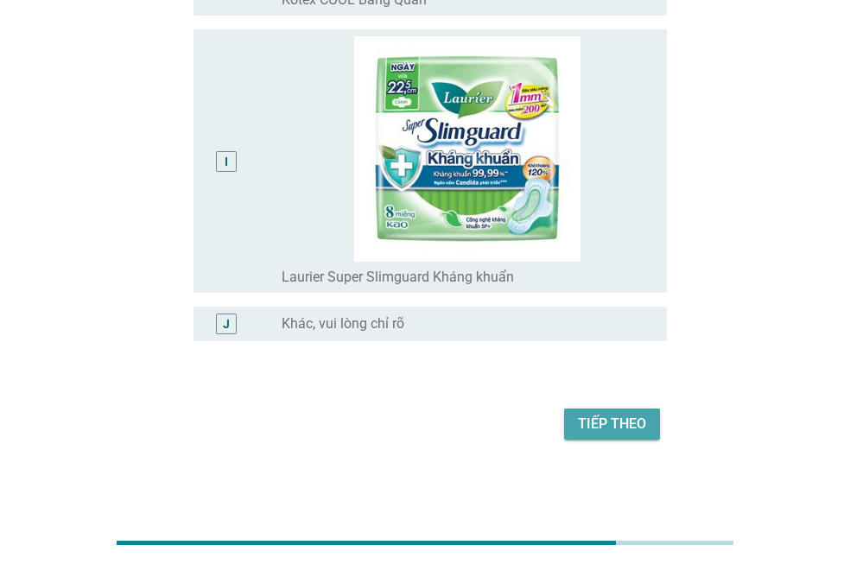
click at [592, 434] on div "Tiếp theo" at bounding box center [612, 424] width 68 height 21
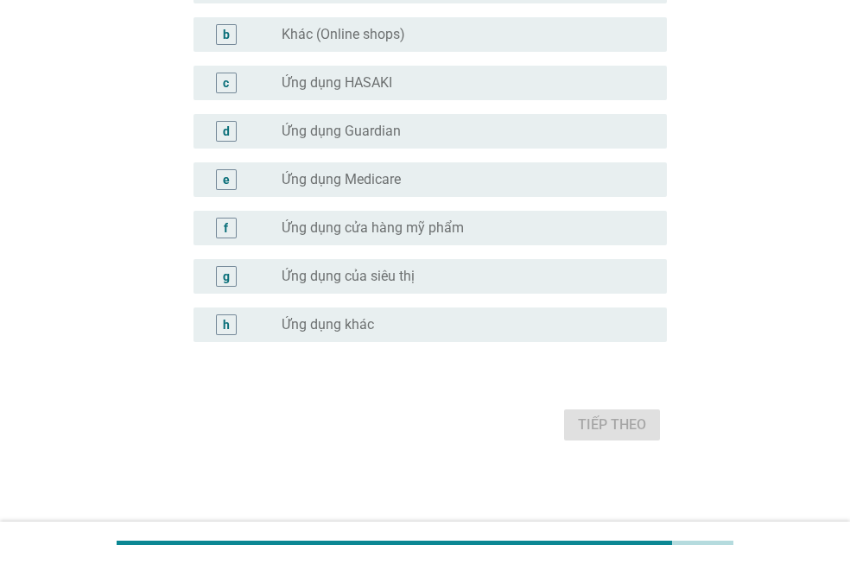
scroll to position [0, 0]
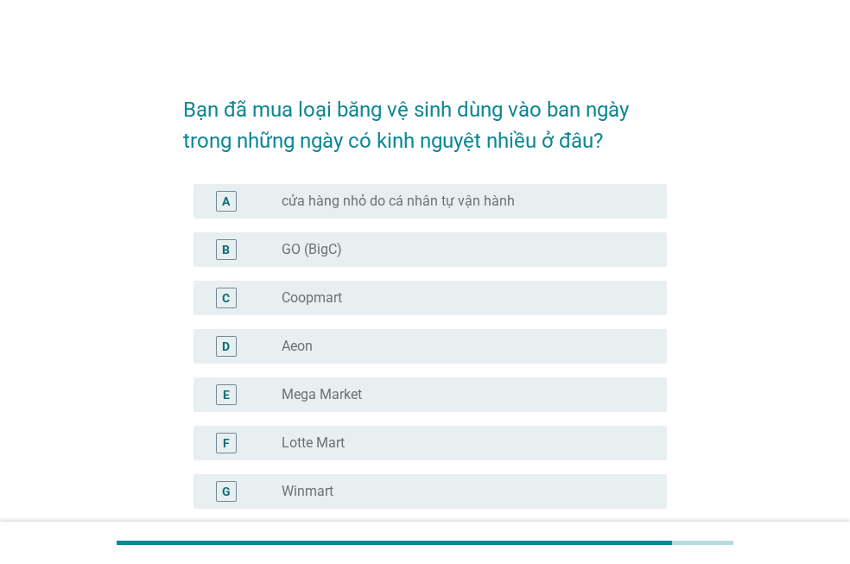
click at [372, 249] on div "radio_button_unchecked GO (BigC)" at bounding box center [461, 249] width 358 height 17
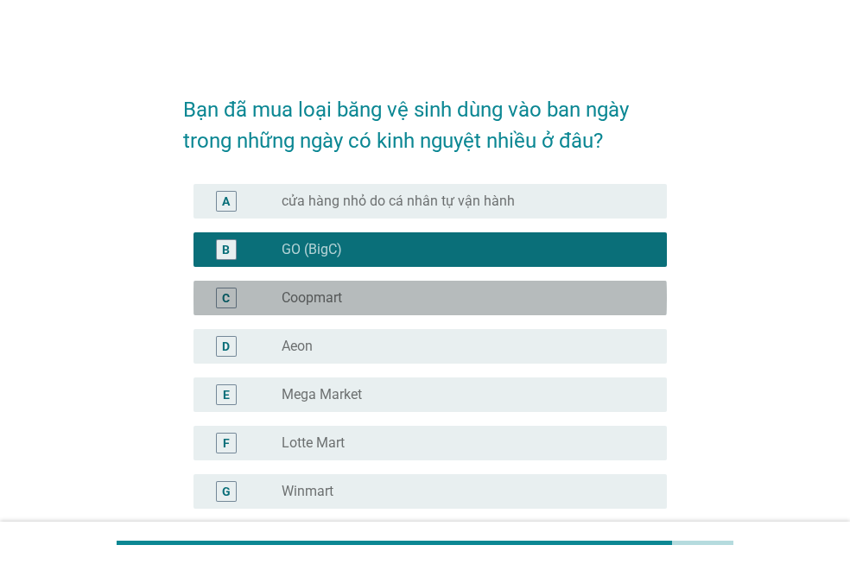
click at [365, 304] on div "radio_button_unchecked Coopmart" at bounding box center [461, 297] width 358 height 17
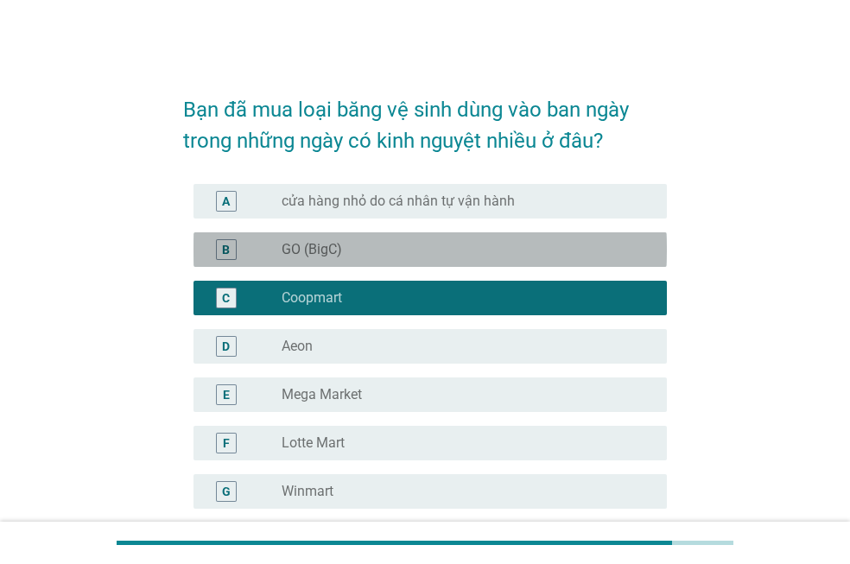
click at [368, 263] on div "B radio_button_unchecked GO (BigC)" at bounding box center [429, 249] width 473 height 35
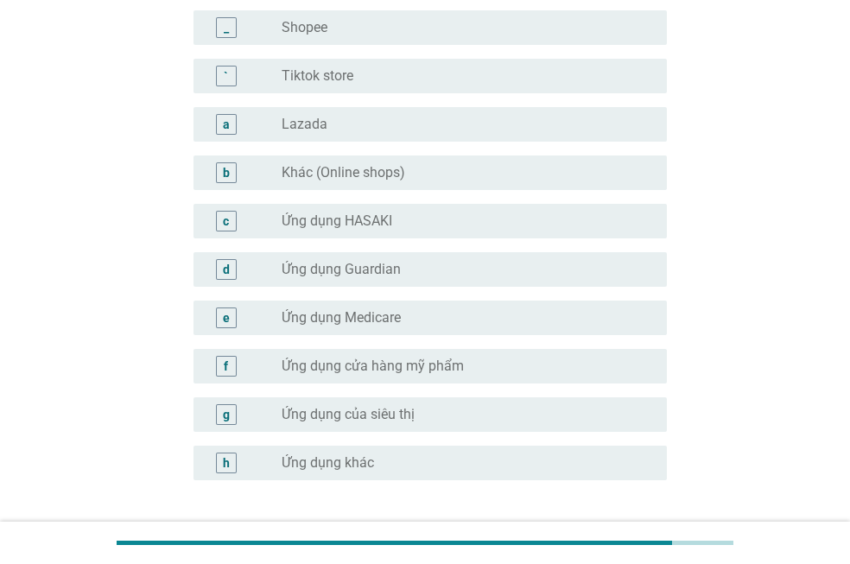
scroll to position [1763, 0]
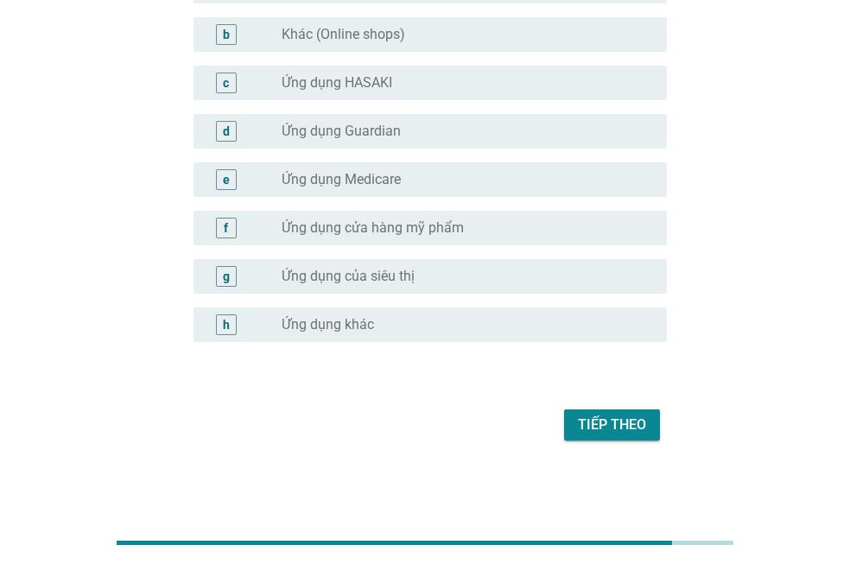
click at [602, 413] on button "Tiếp theo" at bounding box center [612, 424] width 96 height 31
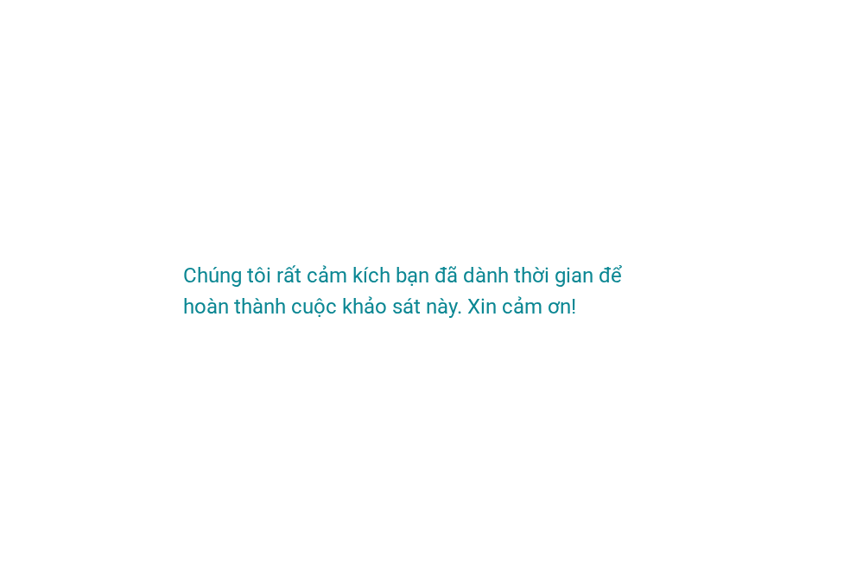
scroll to position [0, 0]
